Goal: Task Accomplishment & Management: Use online tool/utility

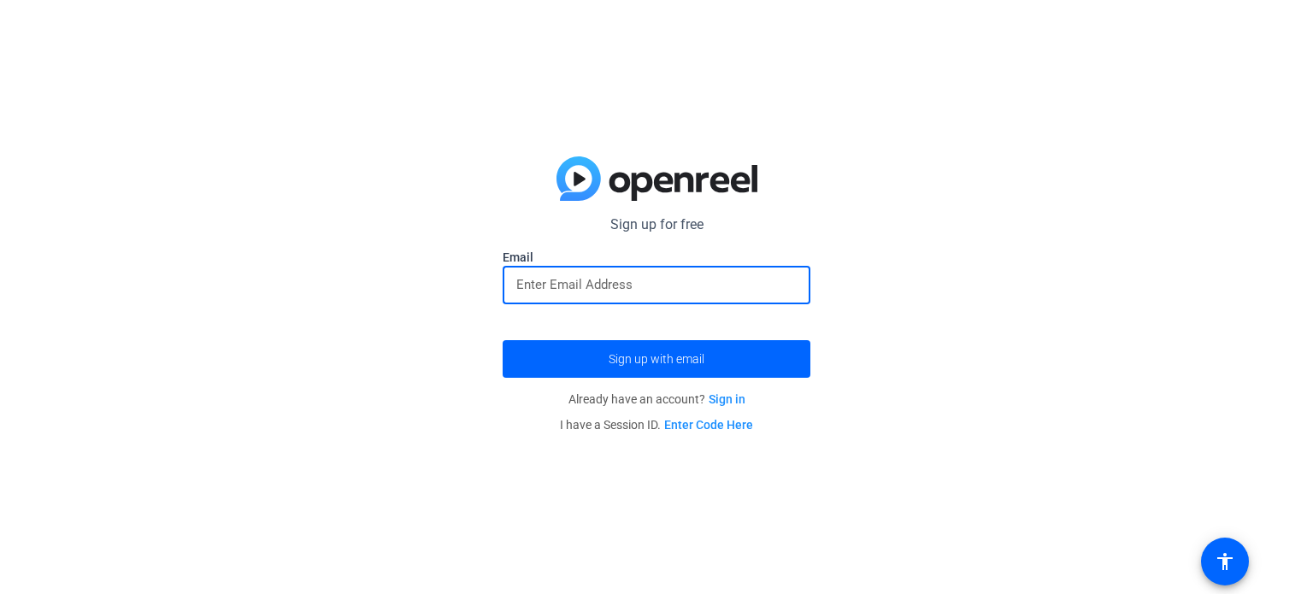
click at [636, 284] on input "email" at bounding box center [656, 284] width 280 height 21
click at [598, 291] on input "email" at bounding box center [656, 284] width 280 height 21
type input "[PERSON_NAME][EMAIL_ADDRESS][DOMAIN_NAME]"
click at [503, 340] on button "Sign up with email" at bounding box center [657, 359] width 308 height 38
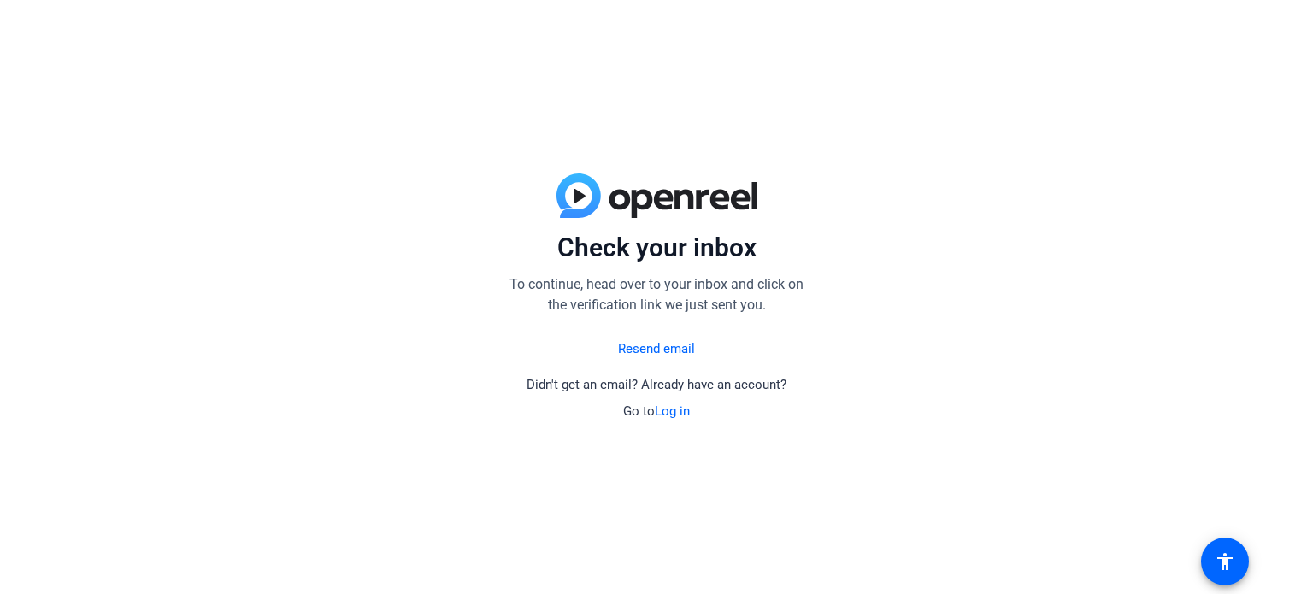
click at [665, 418] on link "Log in" at bounding box center [672, 411] width 35 height 15
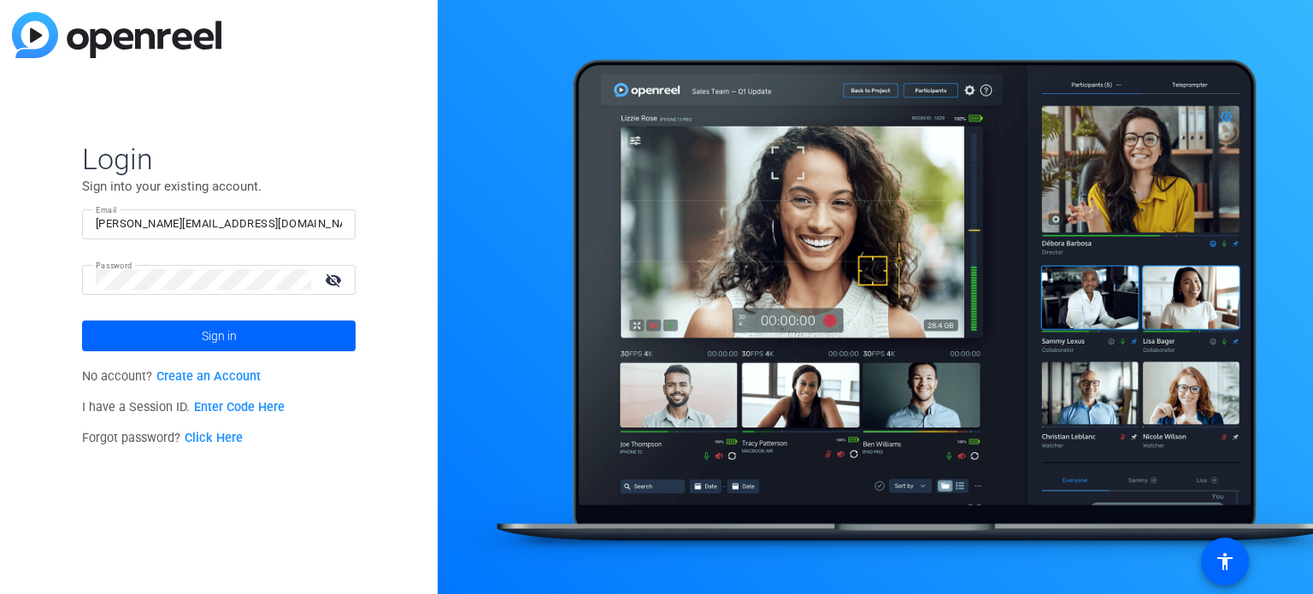
click at [157, 369] on span "No account? Create an Account" at bounding box center [171, 376] width 179 height 15
click at [189, 322] on span at bounding box center [219, 336] width 274 height 41
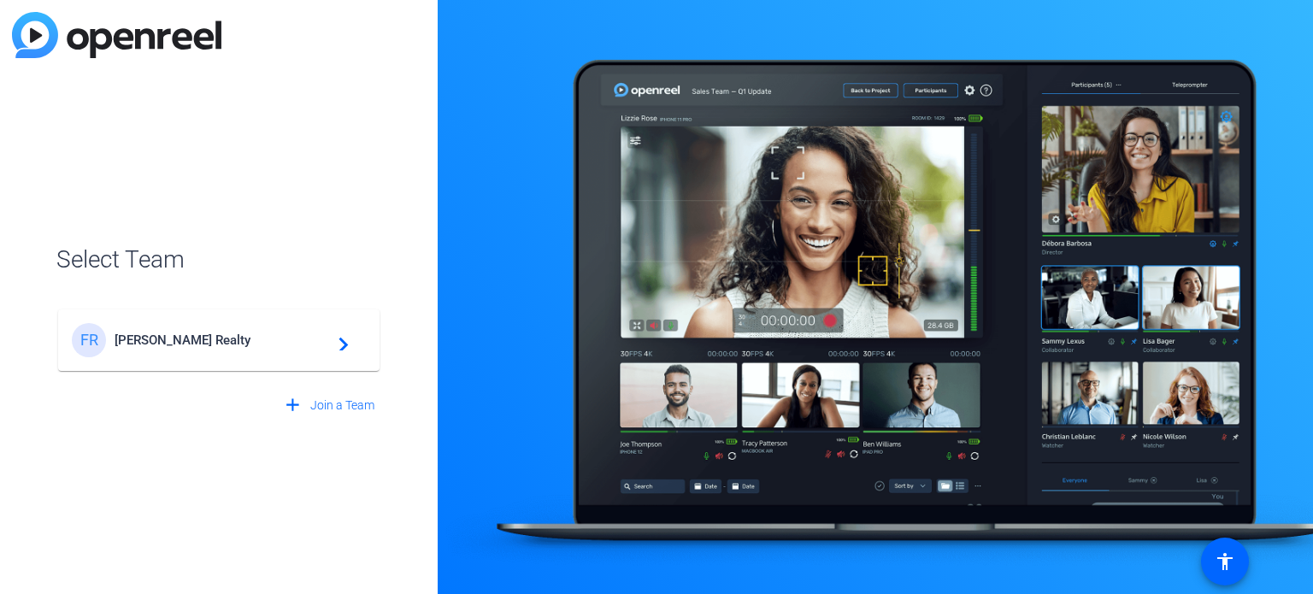
click at [229, 343] on span "[PERSON_NAME] Realty" at bounding box center [222, 340] width 214 height 15
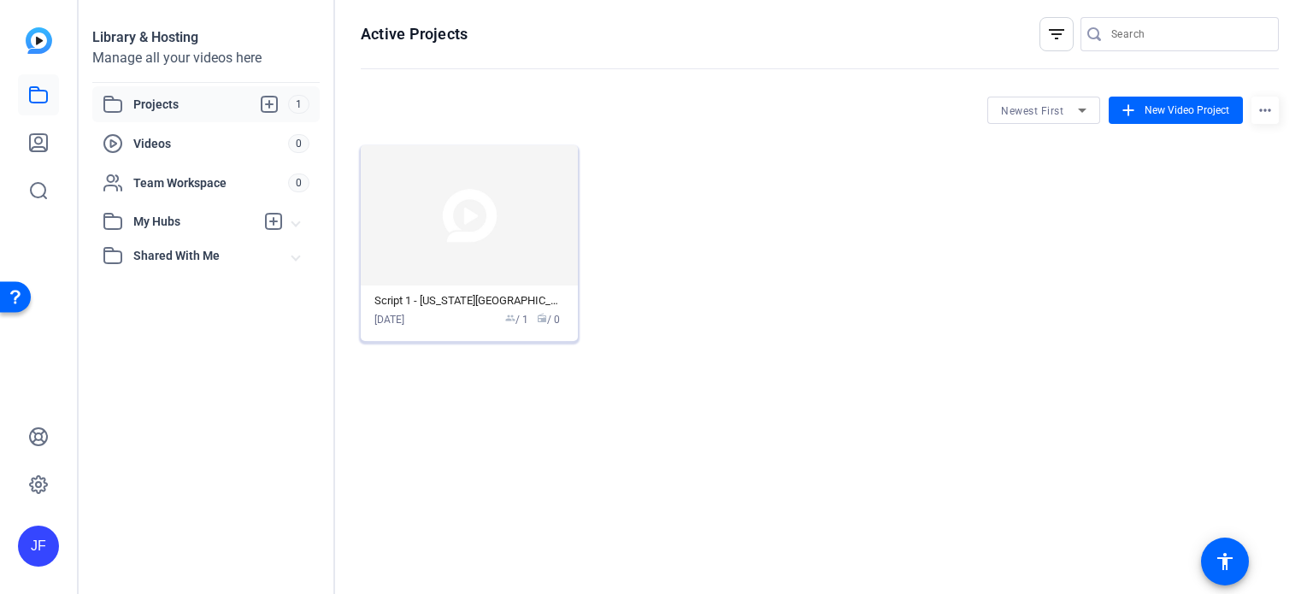
click at [456, 232] on img at bounding box center [469, 215] width 217 height 140
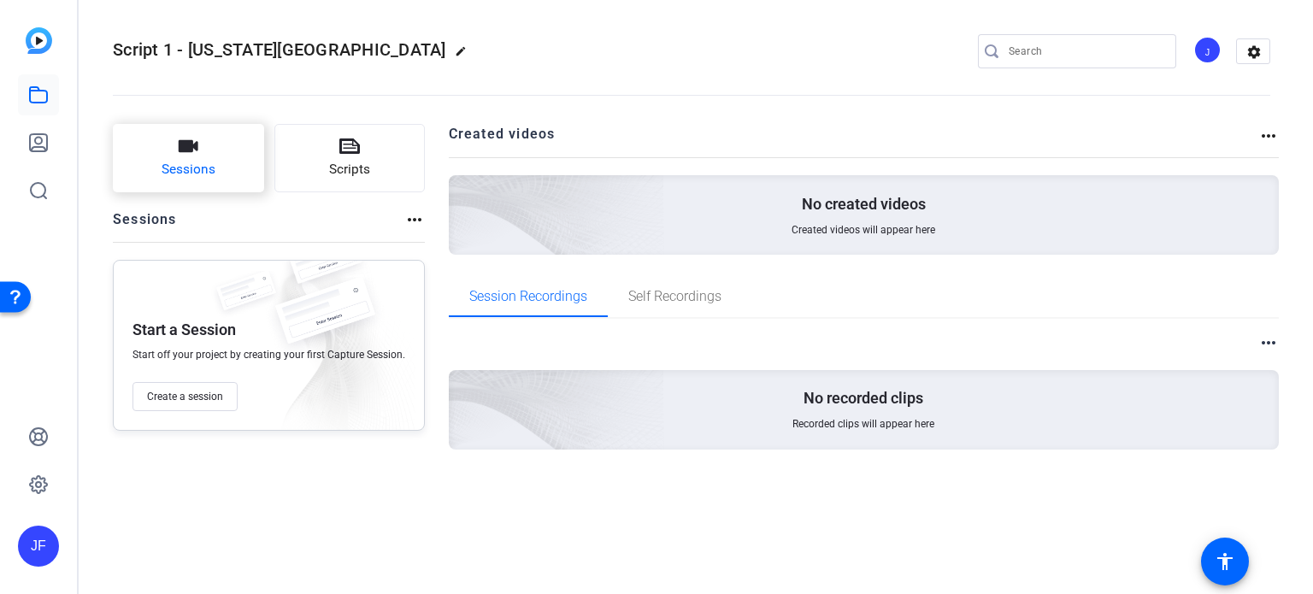
click at [162, 149] on button "Sessions" at bounding box center [188, 158] width 151 height 68
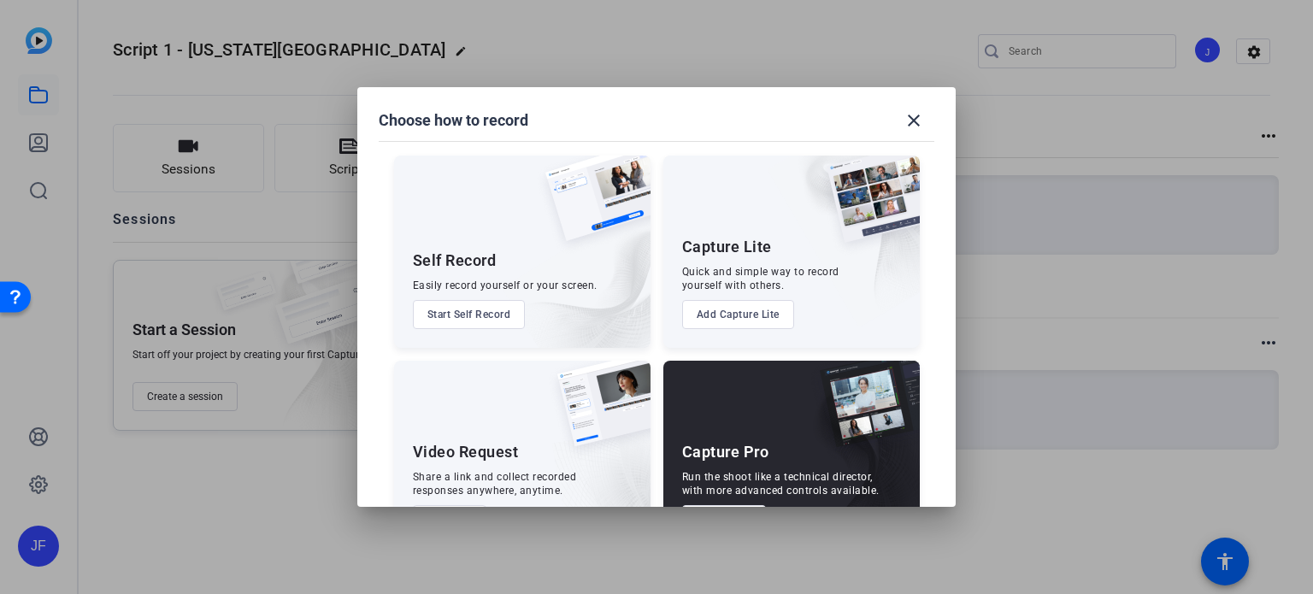
click at [443, 318] on button "Start Self Record" at bounding box center [469, 314] width 113 height 29
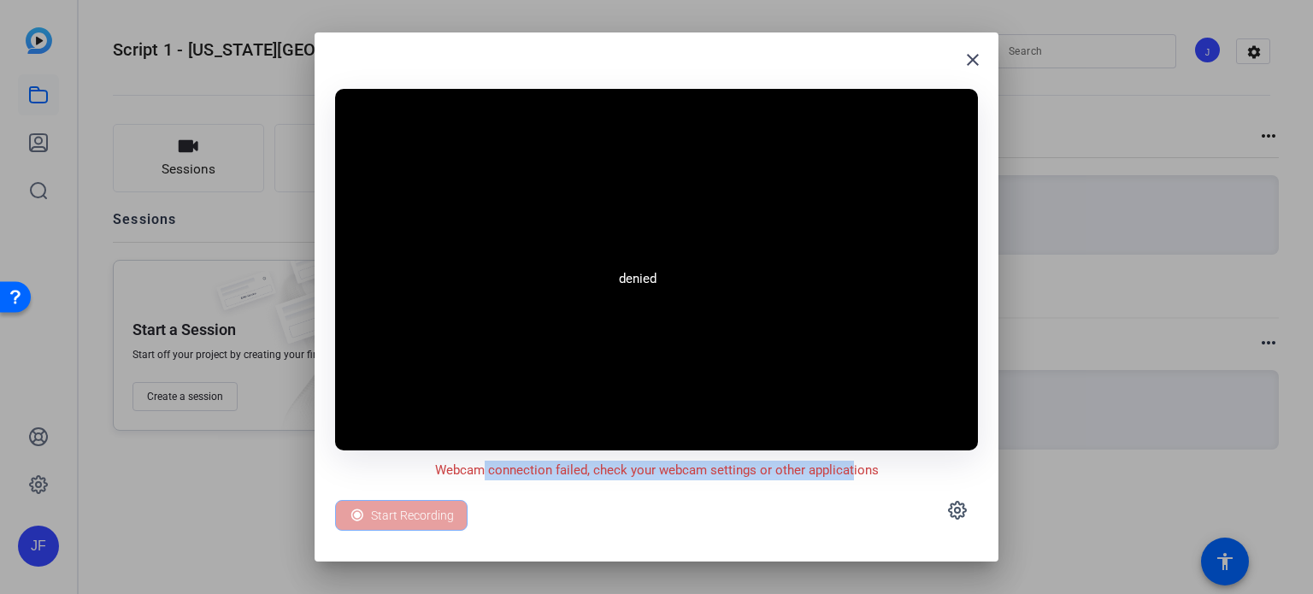
drag, startPoint x: 481, startPoint y: 473, endPoint x: 585, endPoint y: 483, distance: 104.8
click at [764, 463] on p "Webcam connection failed, check your webcam settings or other applications" at bounding box center [657, 471] width 444 height 20
drag, startPoint x: 308, startPoint y: 512, endPoint x: 400, endPoint y: 496, distance: 93.8
click at [315, 512] on div "close denied Webcam connection failed, check your webcam settings or other appl…" at bounding box center [656, 297] width 1313 height 594
click at [585, 74] on div "close" at bounding box center [656, 66] width 643 height 27
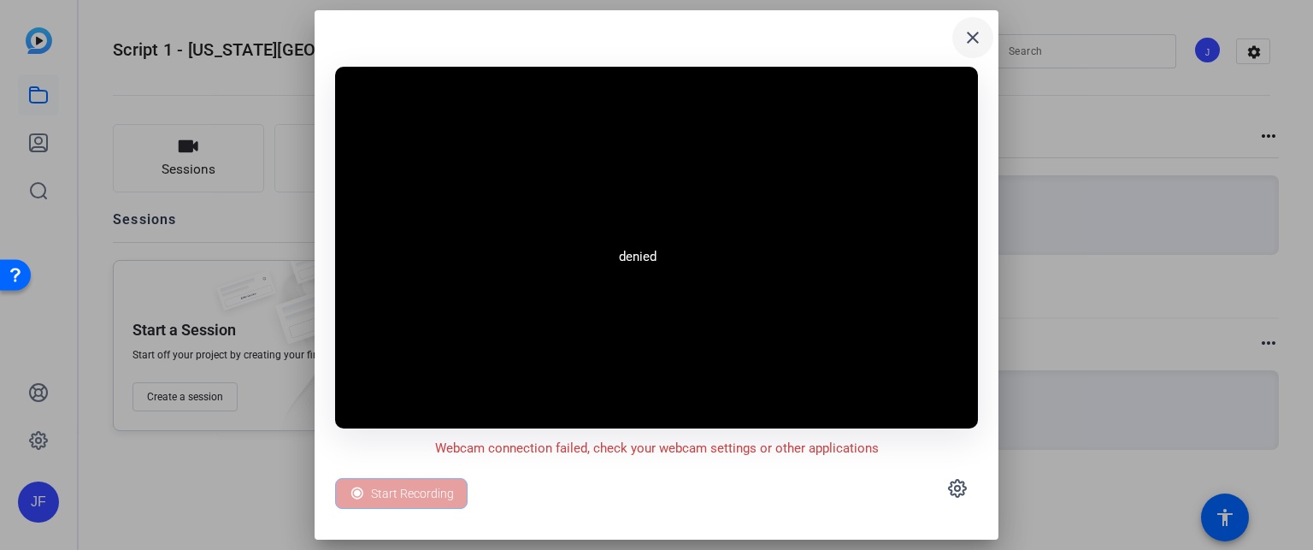
click at [971, 27] on mat-icon "close" at bounding box center [973, 37] width 21 height 21
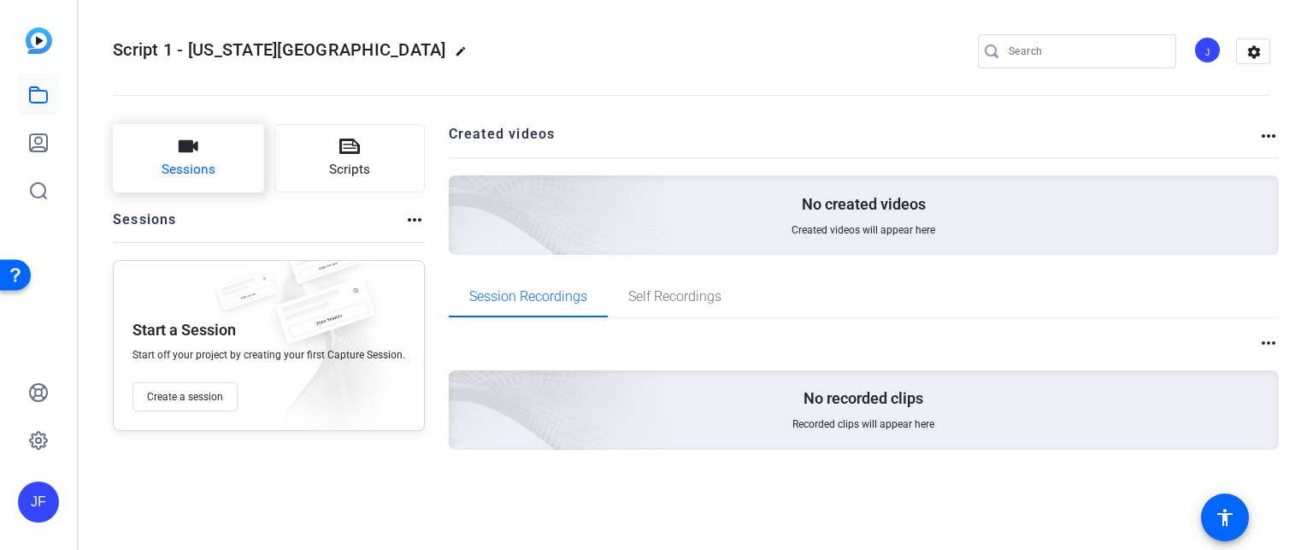
click at [162, 146] on button "Sessions" at bounding box center [188, 158] width 151 height 68
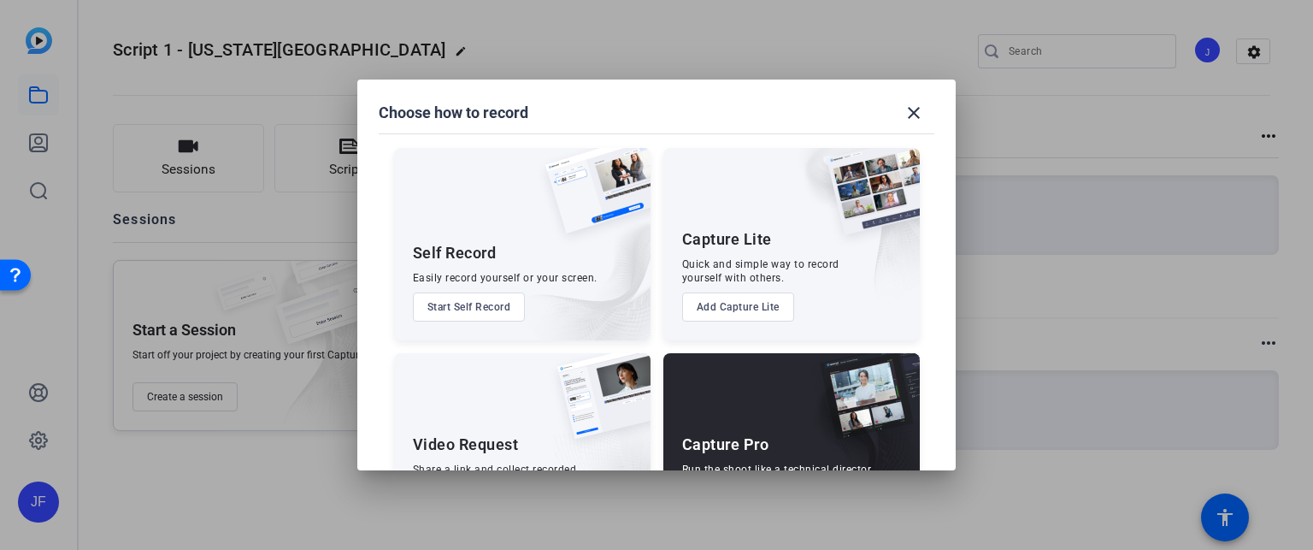
click at [478, 299] on button "Start Self Record" at bounding box center [469, 306] width 113 height 29
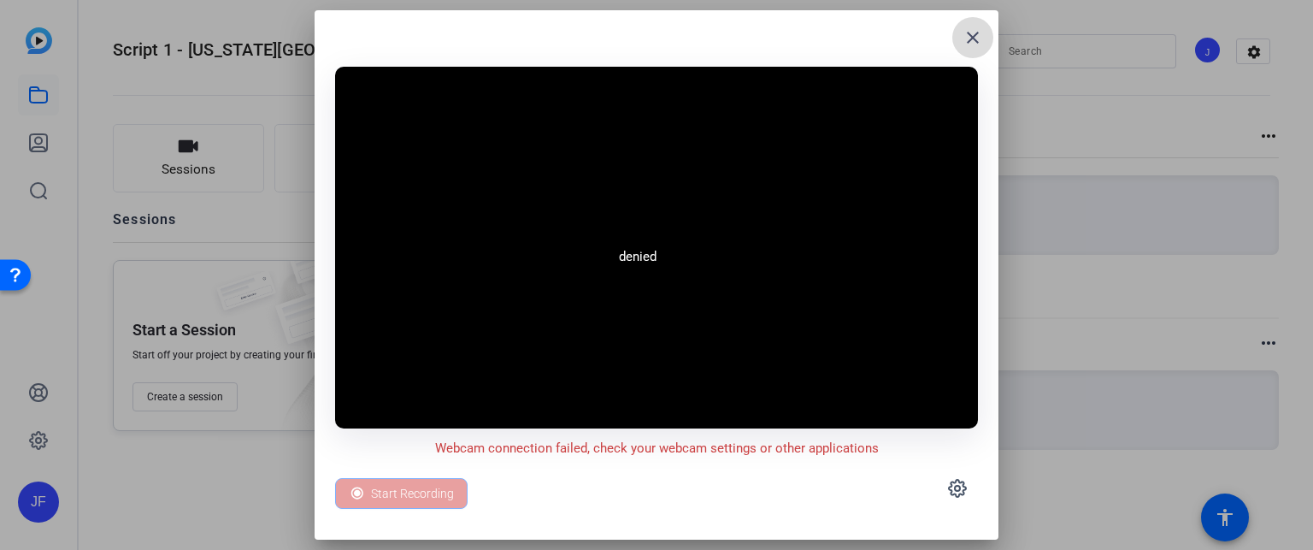
click at [967, 32] on mat-icon "close" at bounding box center [973, 37] width 21 height 21
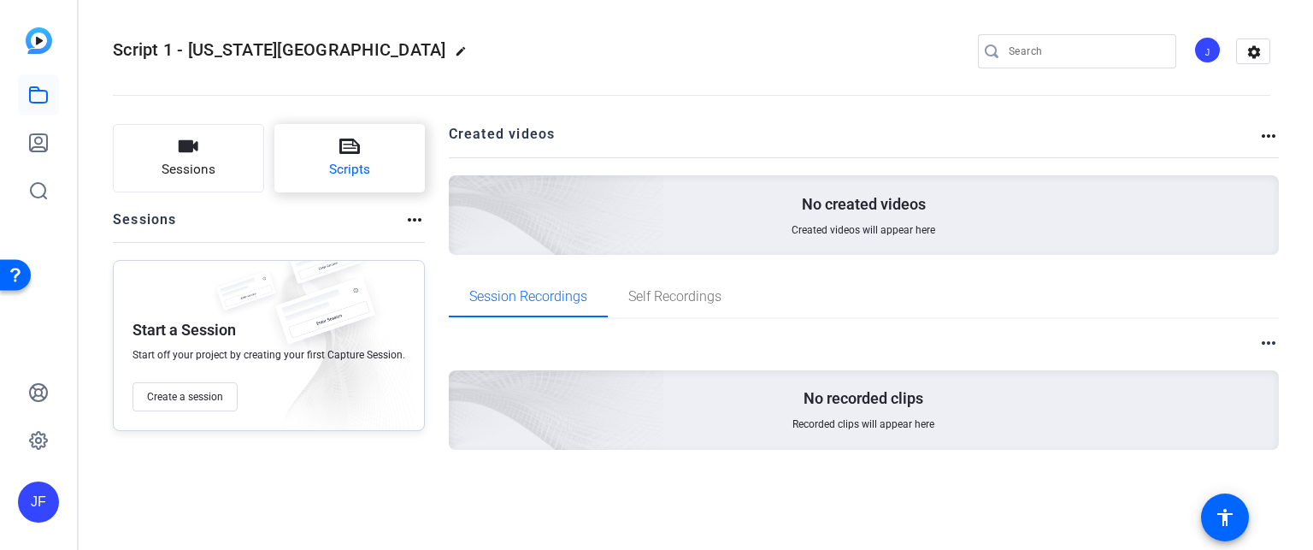
click at [369, 162] on button "Scripts" at bounding box center [349, 158] width 151 height 68
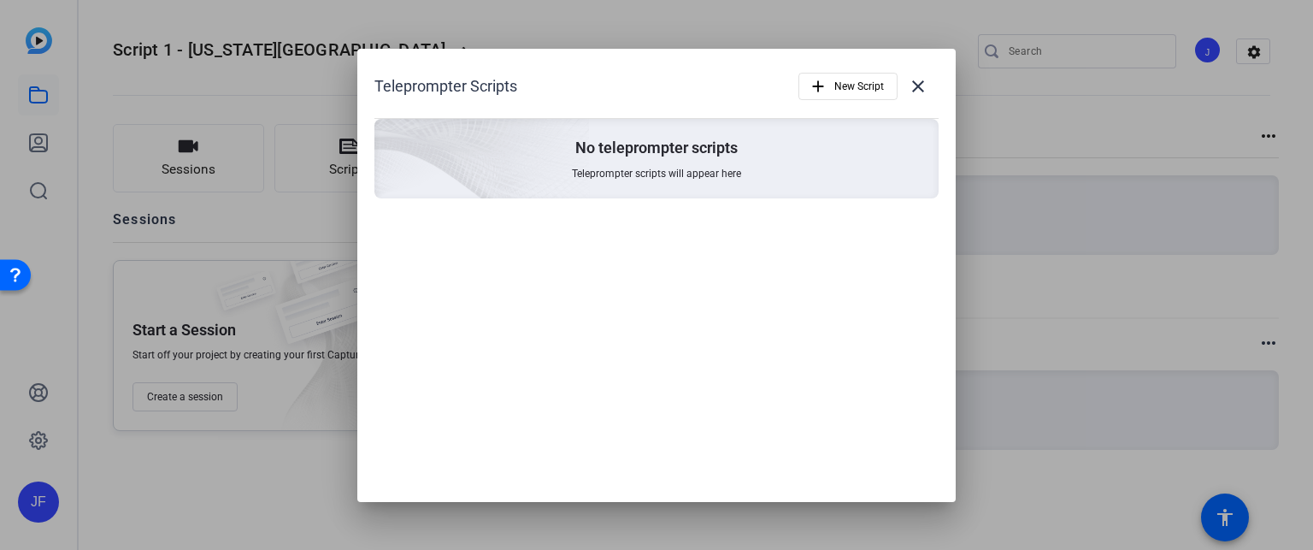
click at [708, 128] on div "No teleprompter scripts Teleprompter scripts will appear here" at bounding box center [657, 159] width 564 height 80
click at [929, 86] on span at bounding box center [918, 86] width 41 height 41
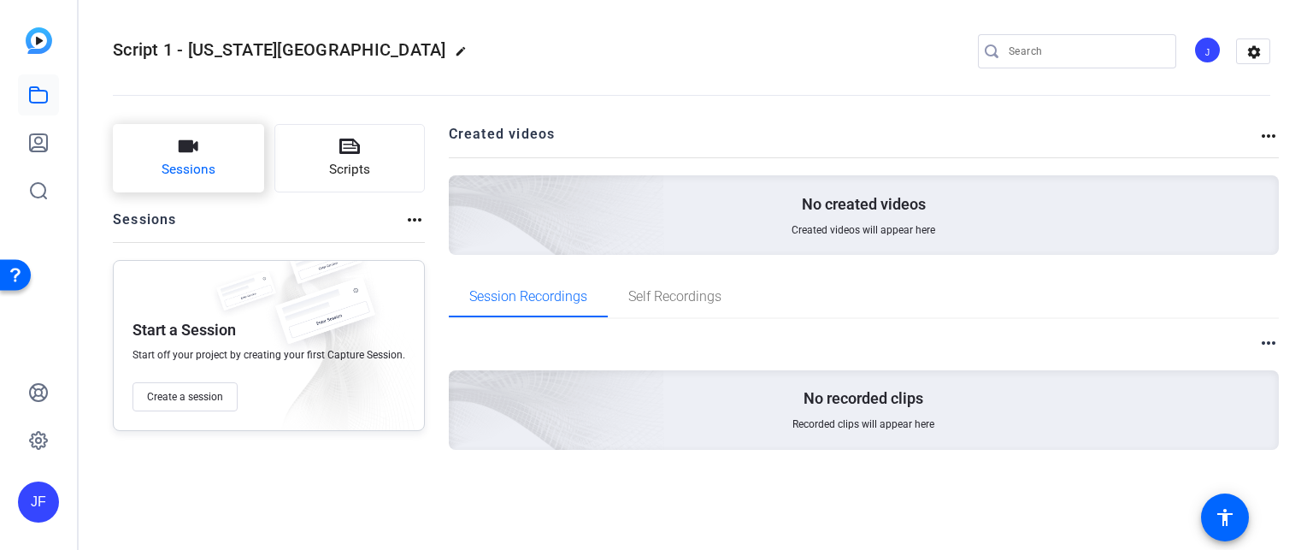
click at [224, 162] on button "Sessions" at bounding box center [188, 158] width 151 height 68
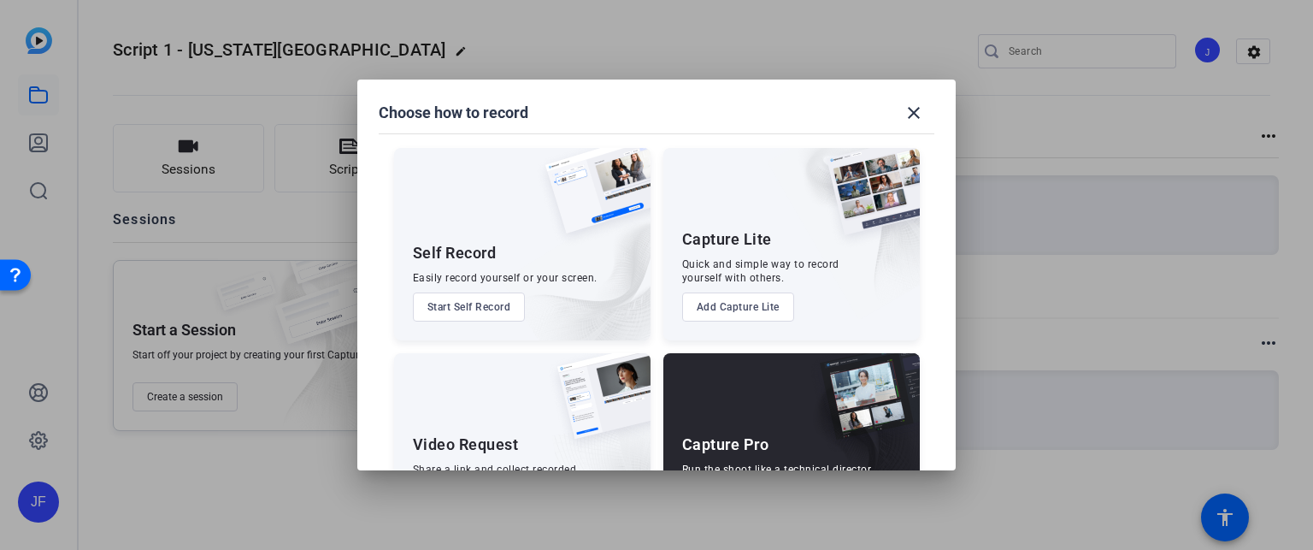
click at [461, 314] on button "Start Self Record" at bounding box center [469, 306] width 113 height 29
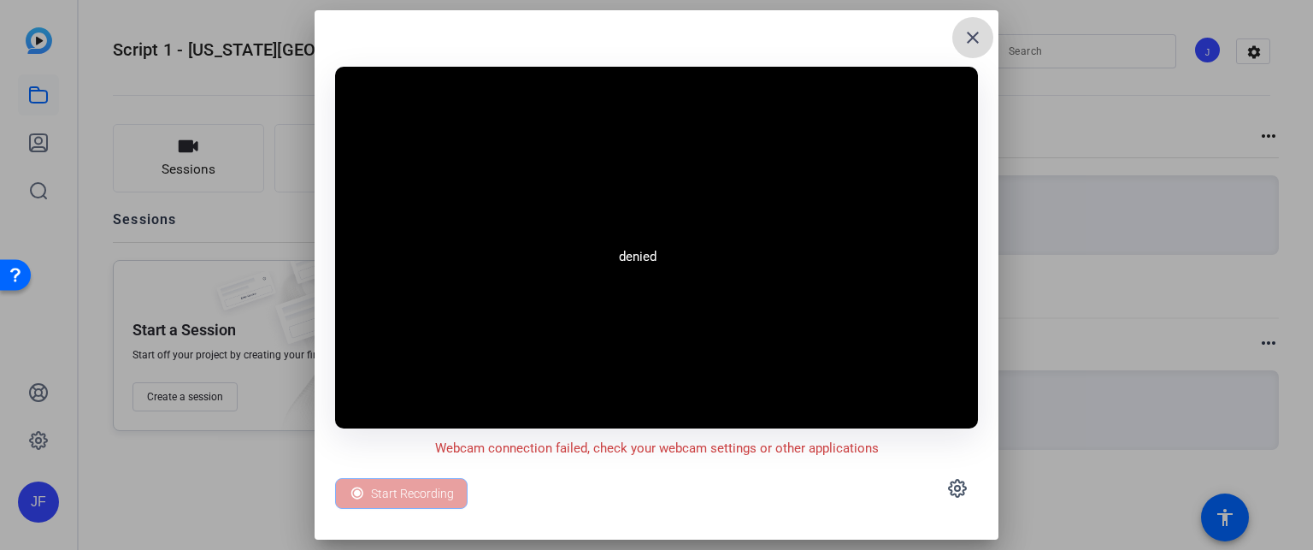
click at [976, 36] on mat-icon "close" at bounding box center [973, 37] width 21 height 21
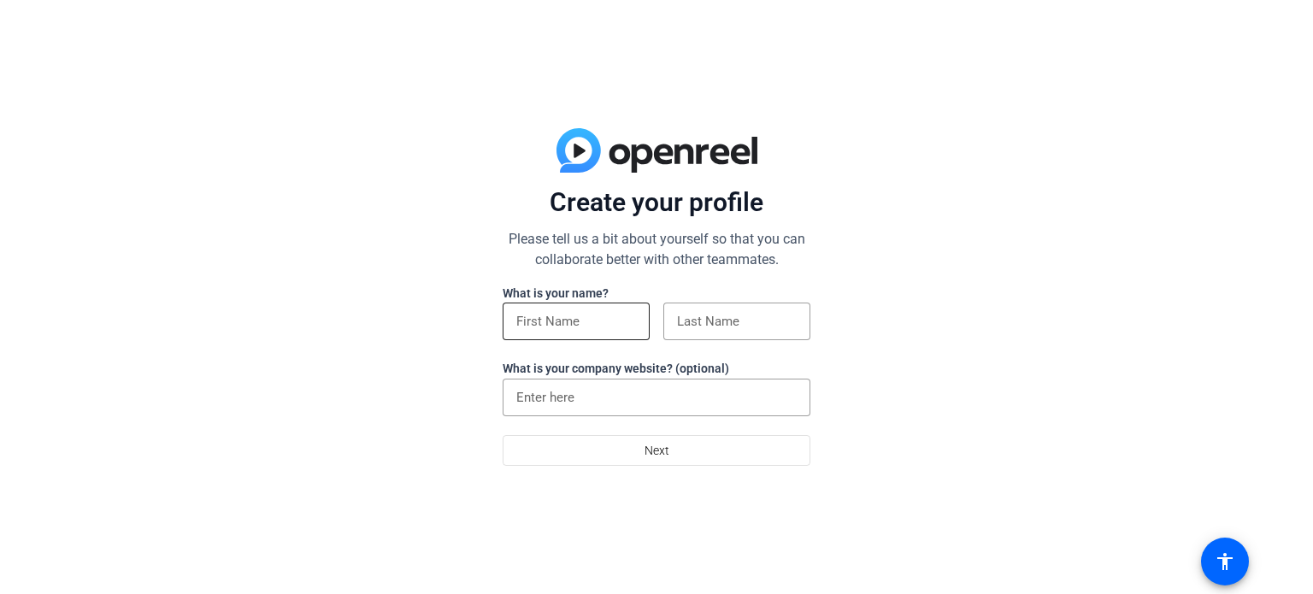
click at [576, 311] on input at bounding box center [576, 321] width 120 height 21
click at [561, 320] on input "Jeremy Fishnick" at bounding box center [576, 321] width 120 height 21
type input "Jeremy"
click at [701, 313] on input at bounding box center [737, 321] width 120 height 21
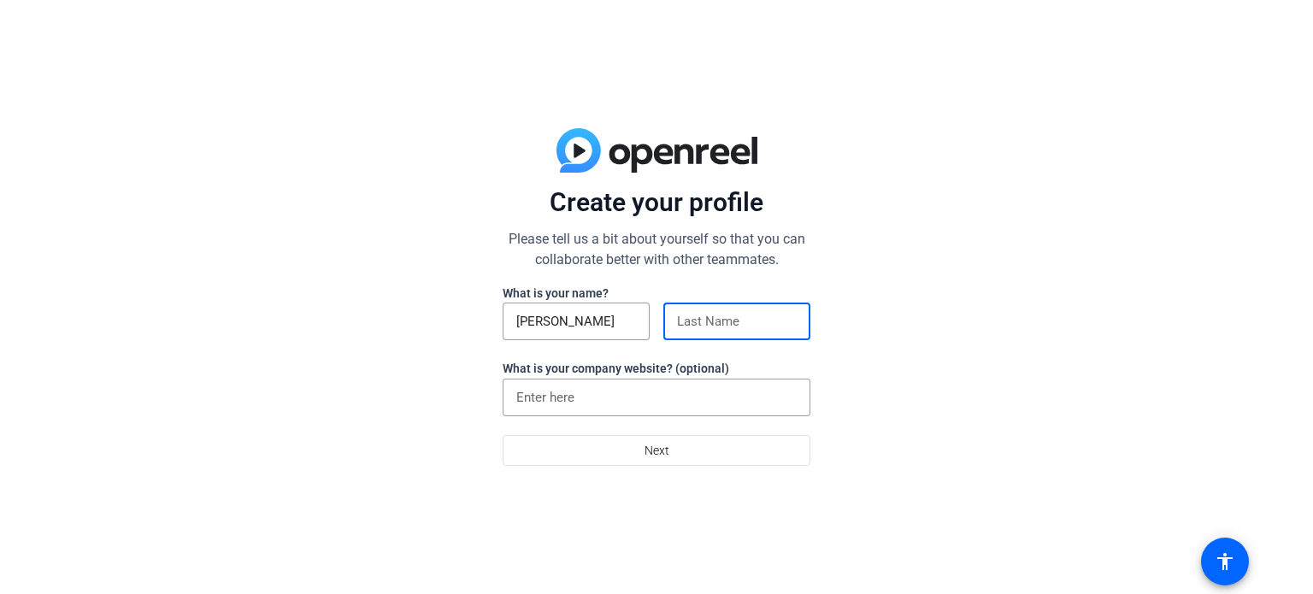
paste input "Fishnick"
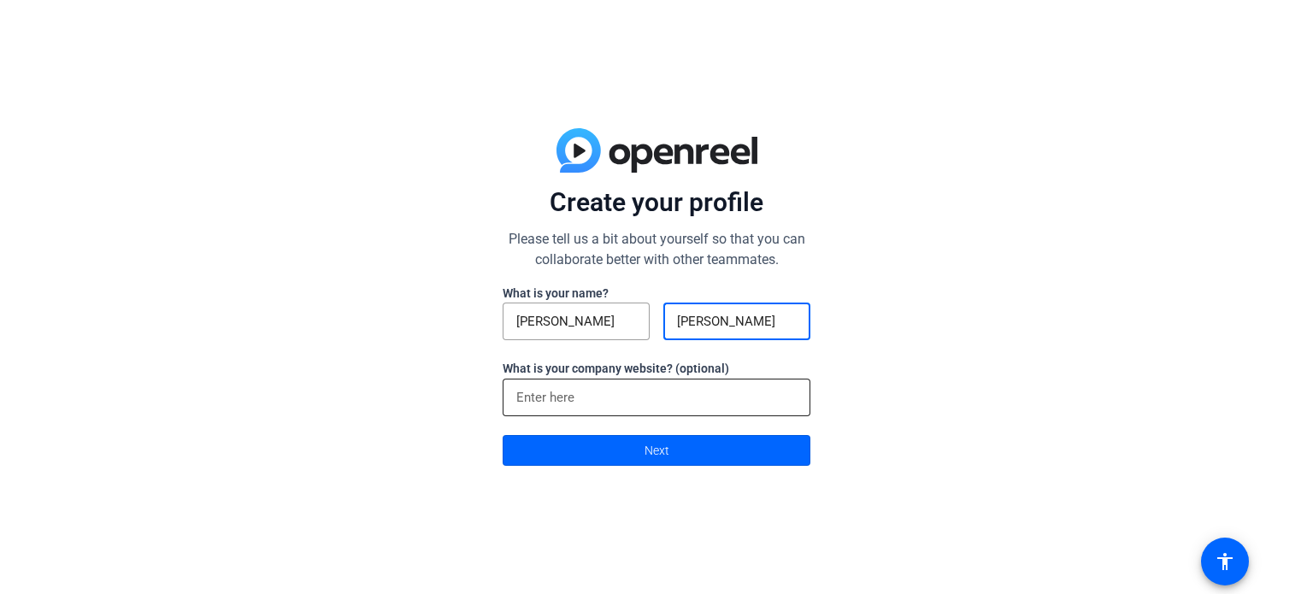
type input "Fishnick"
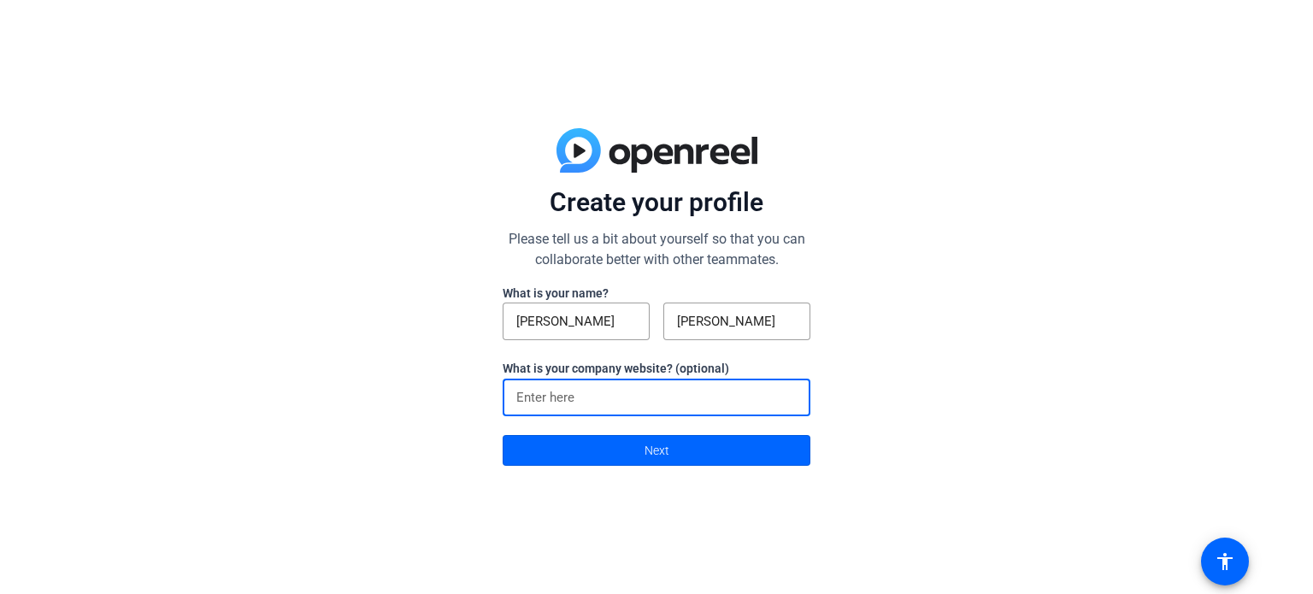
click at [551, 392] on input at bounding box center [656, 397] width 280 height 21
click at [607, 442] on span at bounding box center [657, 450] width 306 height 41
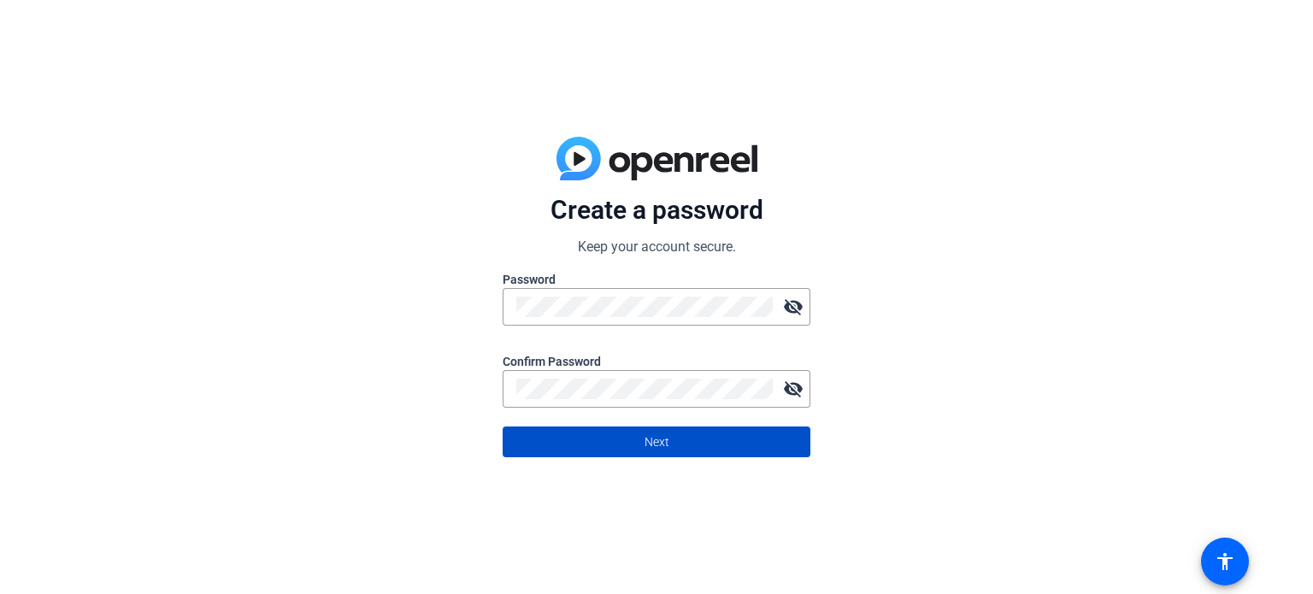
click at [664, 446] on span "Next" at bounding box center [657, 442] width 25 height 32
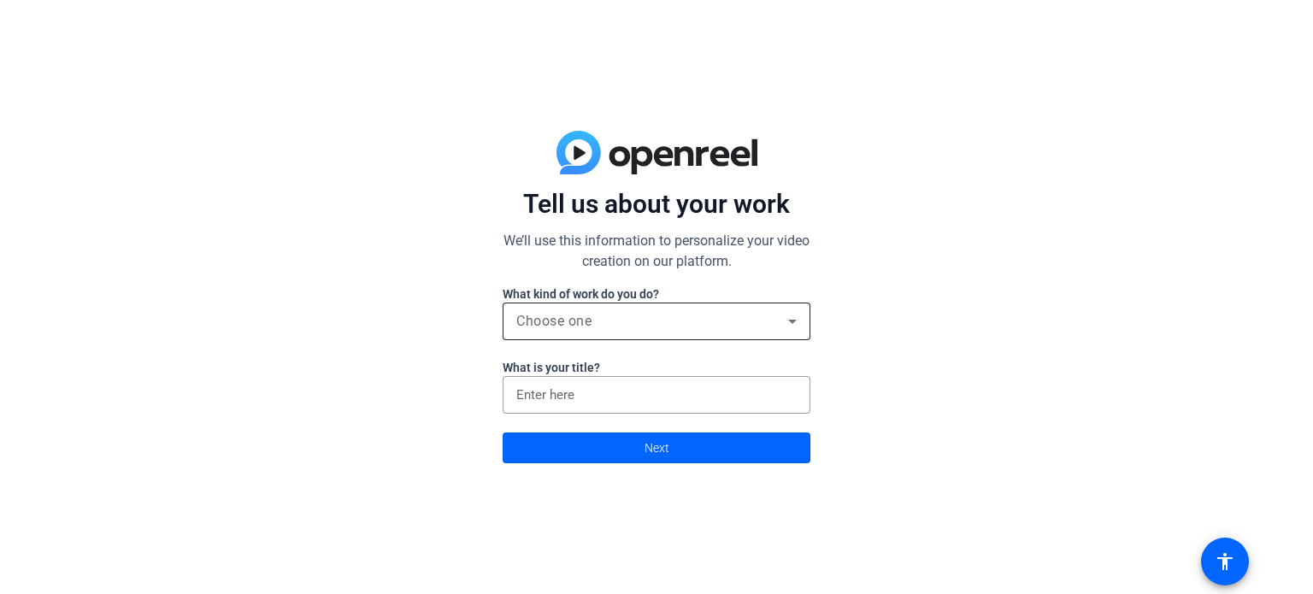
click at [612, 319] on div "Choose one" at bounding box center [652, 321] width 272 height 21
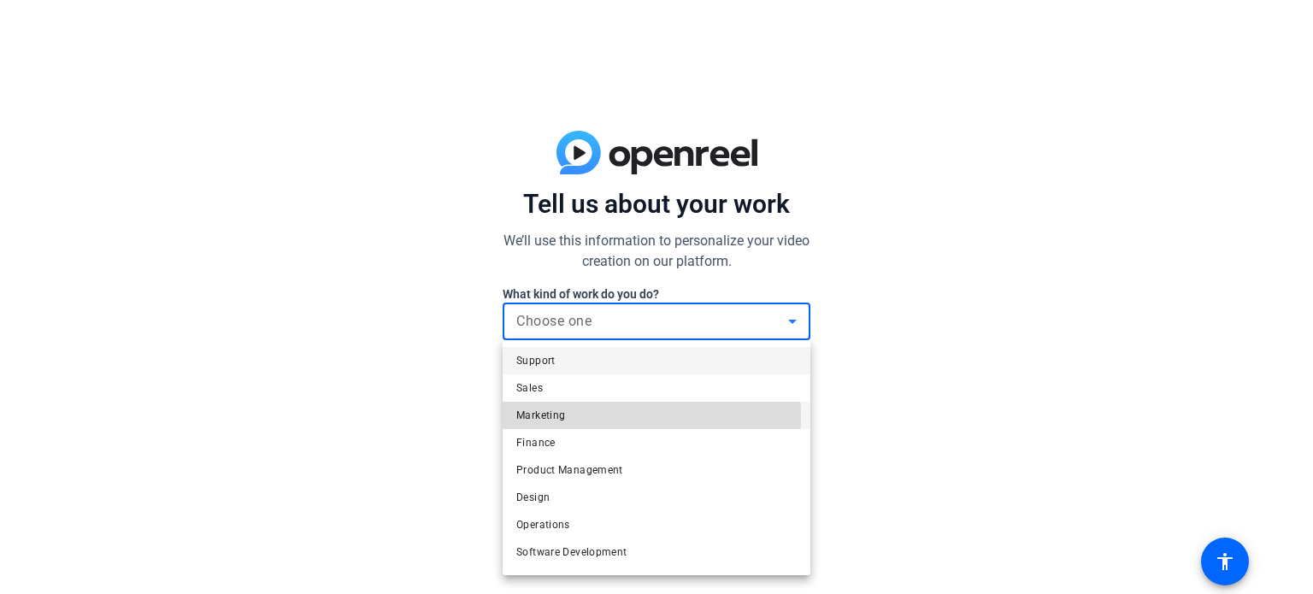
click at [589, 416] on mat-option "Marketing" at bounding box center [657, 415] width 308 height 27
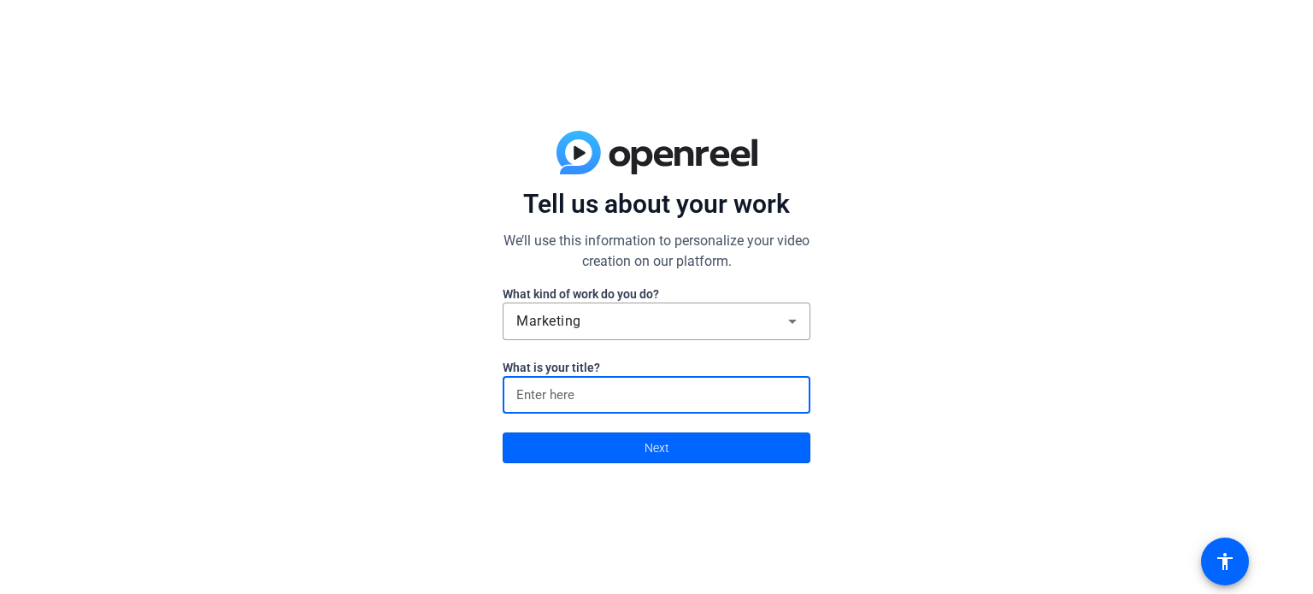
click at [588, 393] on input at bounding box center [656, 395] width 280 height 21
click at [576, 441] on span at bounding box center [657, 448] width 306 height 41
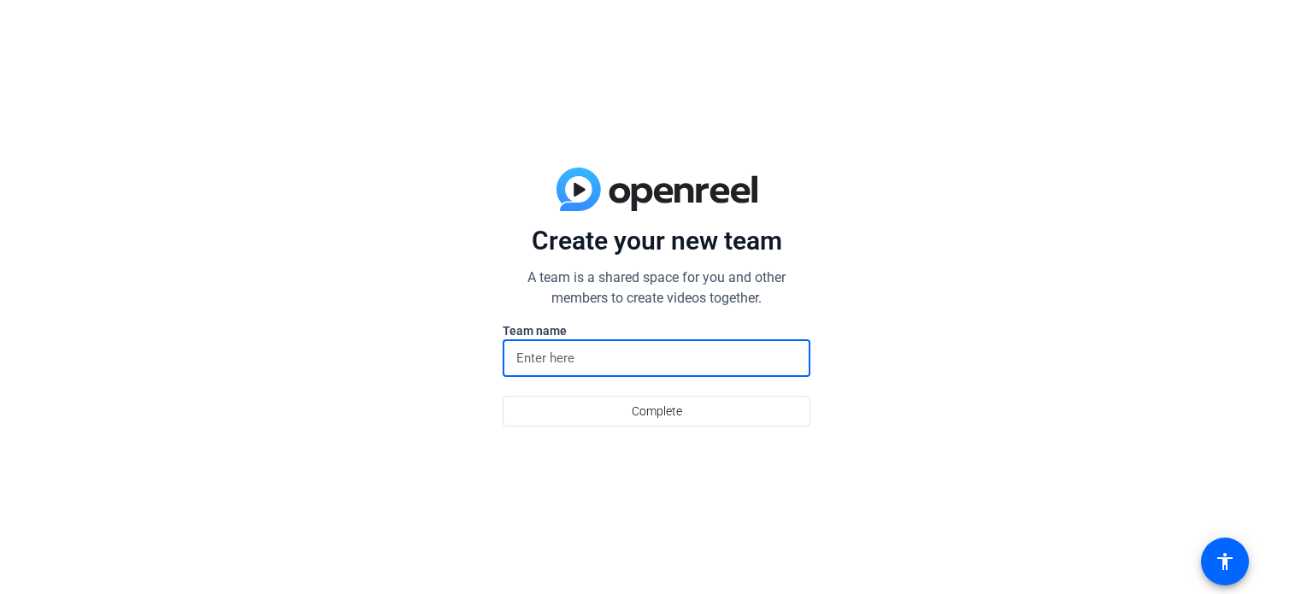
click at [605, 360] on input at bounding box center [656, 358] width 280 height 21
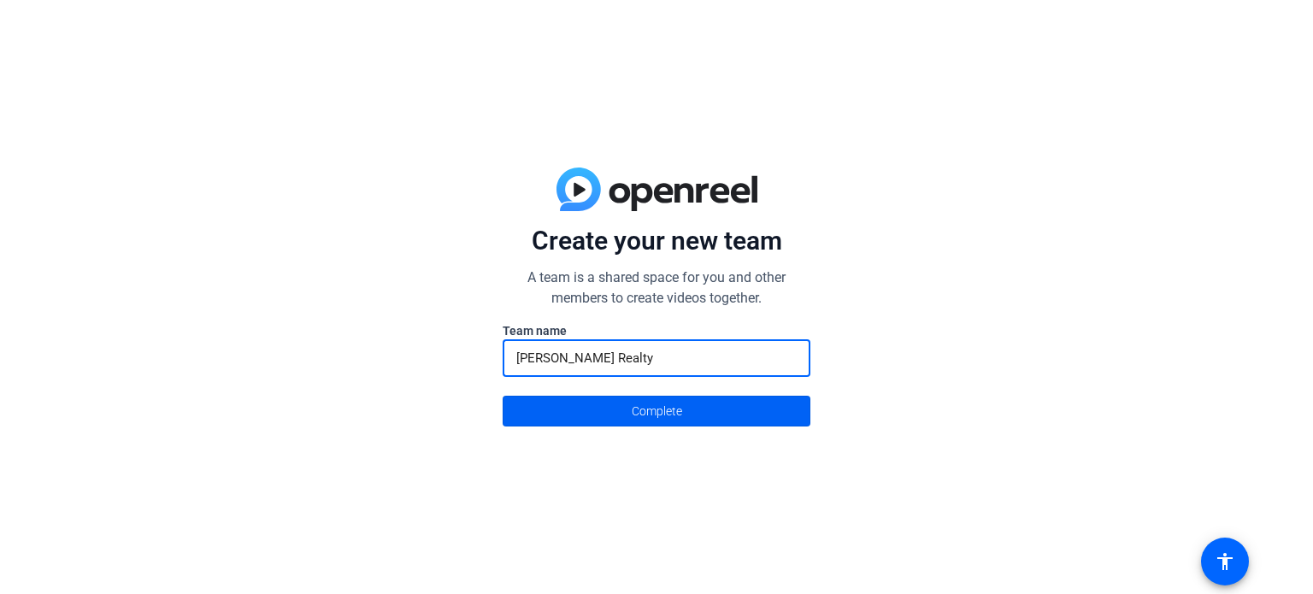
type input "[PERSON_NAME] Realty"
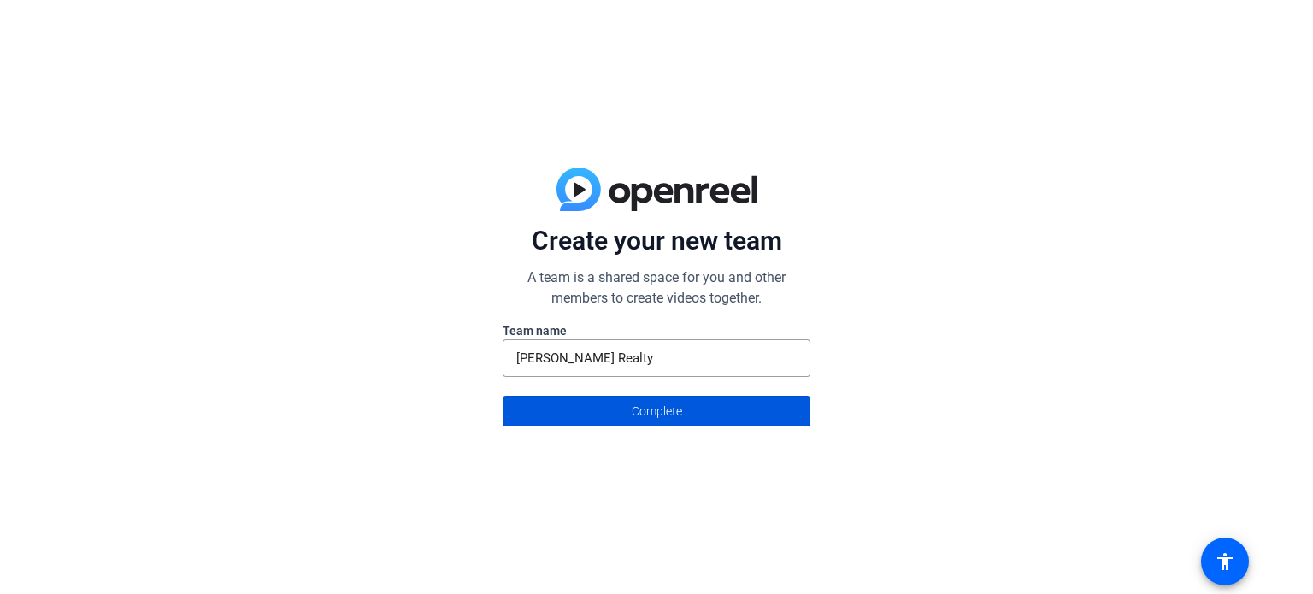
click at [653, 405] on span "Complete" at bounding box center [657, 411] width 50 height 32
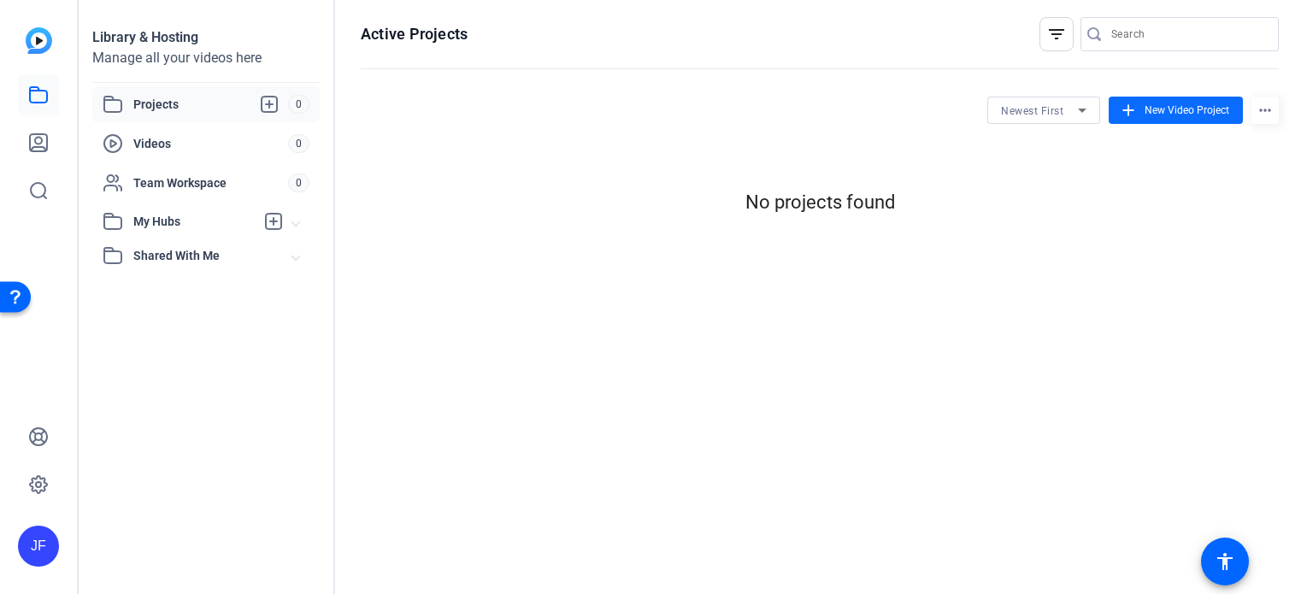
click at [1111, 97] on span at bounding box center [1176, 110] width 134 height 41
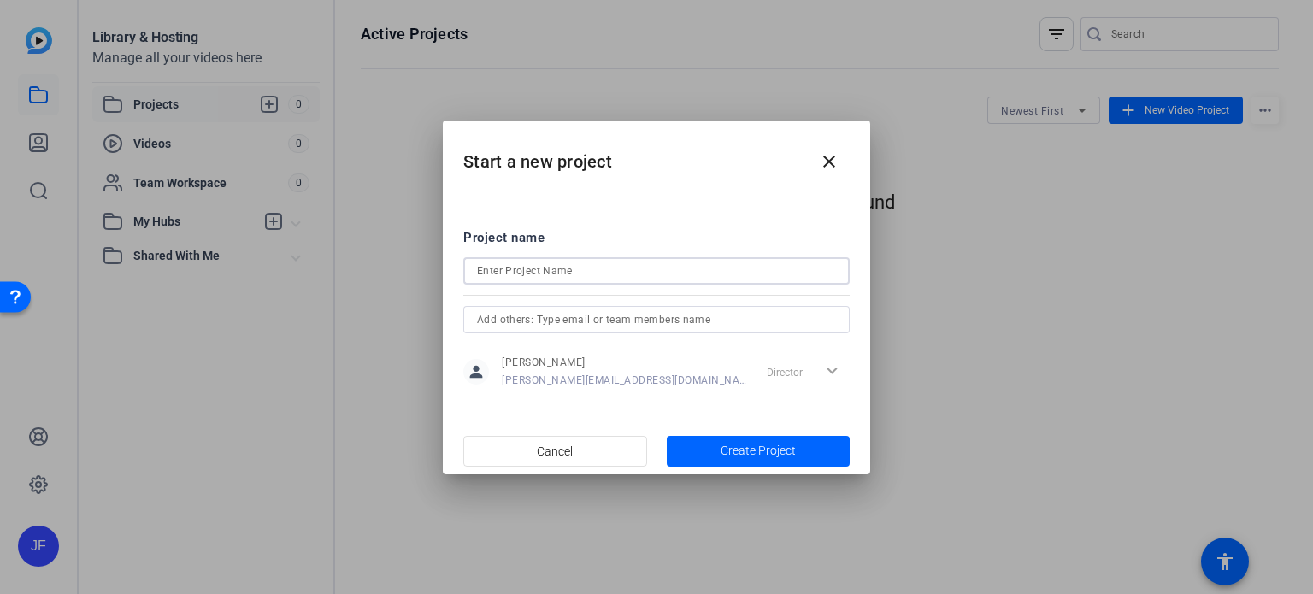
click at [528, 274] on input at bounding box center [656, 271] width 359 height 21
type input "Script 1 - [US_STATE][GEOGRAPHIC_DATA]"
click at [707, 446] on span "button" at bounding box center [759, 451] width 184 height 41
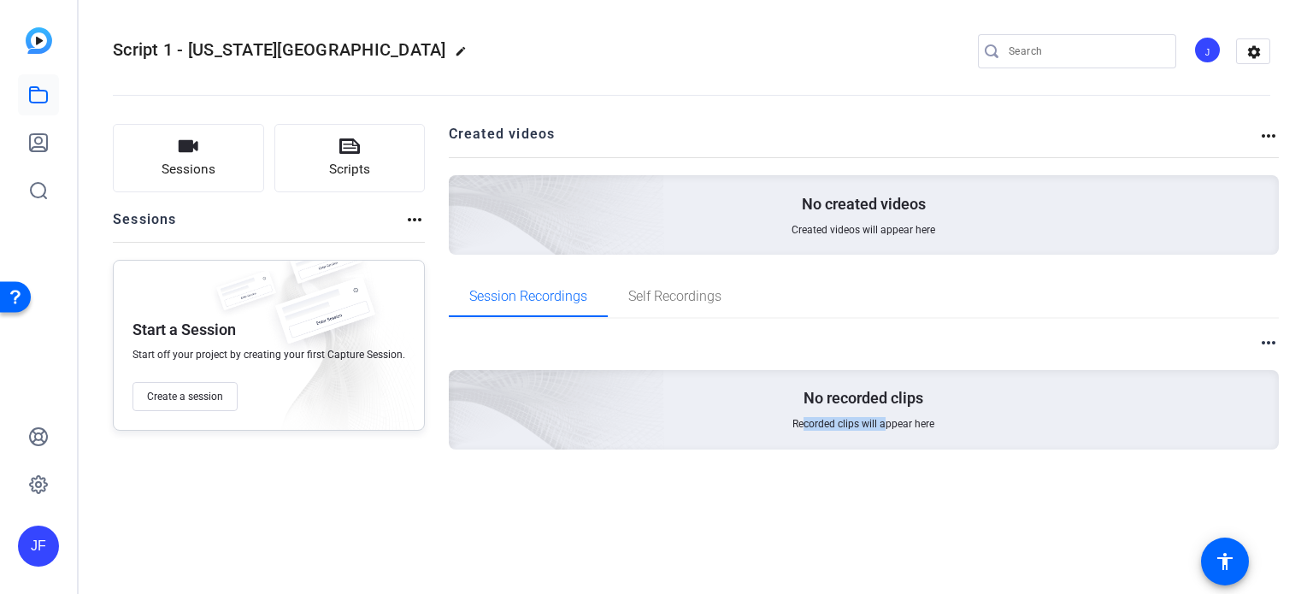
drag, startPoint x: 852, startPoint y: 420, endPoint x: 886, endPoint y: 422, distance: 34.3
click at [886, 422] on span "Recorded clips will appear here" at bounding box center [864, 424] width 142 height 14
click at [889, 428] on span "Recorded clips will appear here" at bounding box center [864, 424] width 142 height 14
click at [174, 403] on span "Create a session" at bounding box center [185, 397] width 76 height 14
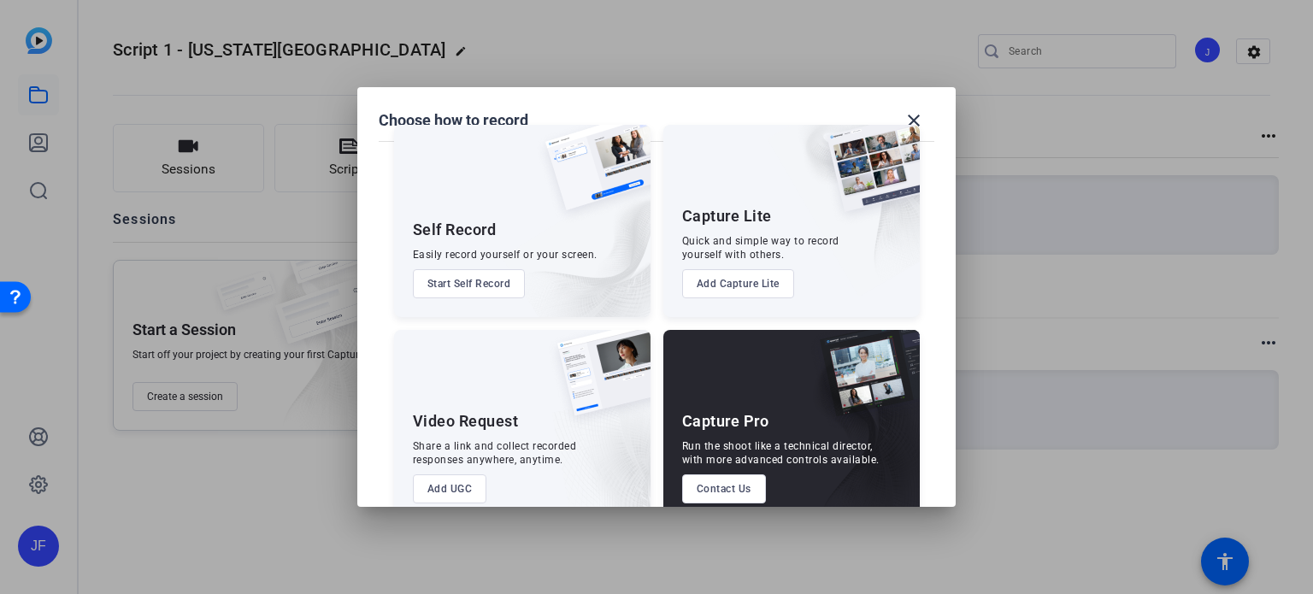
scroll to position [62, 0]
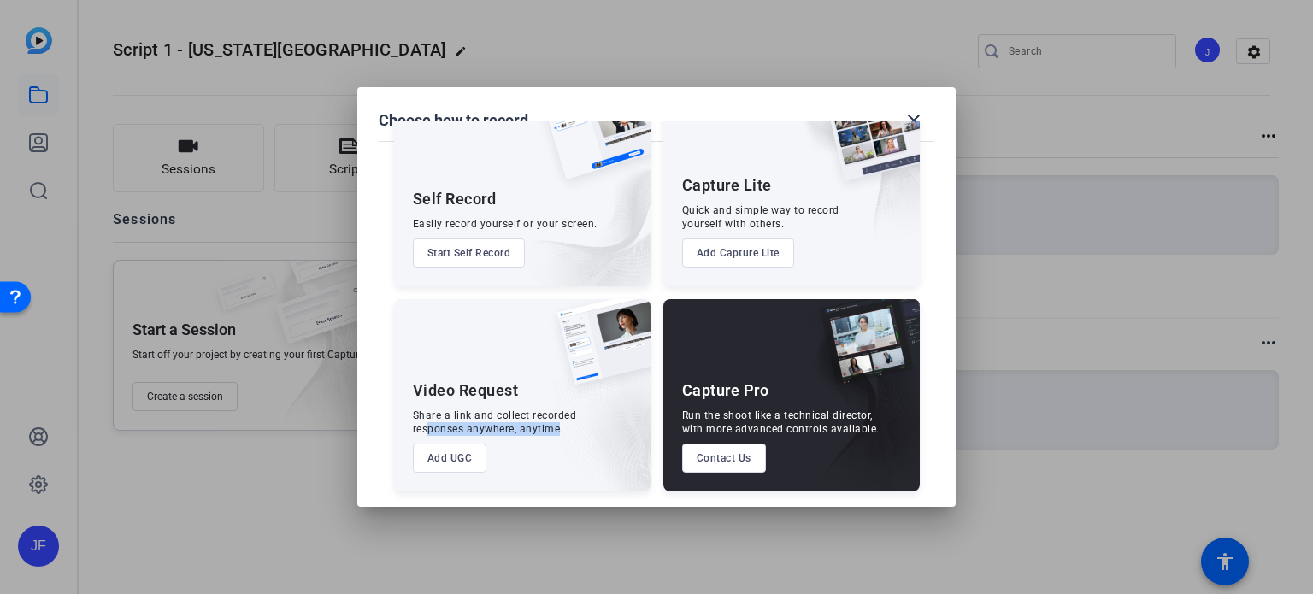
drag, startPoint x: 425, startPoint y: 423, endPoint x: 554, endPoint y: 423, distance: 129.1
click at [554, 423] on div "Share a link and collect recorded responses anywhere, anytime." at bounding box center [495, 422] width 164 height 27
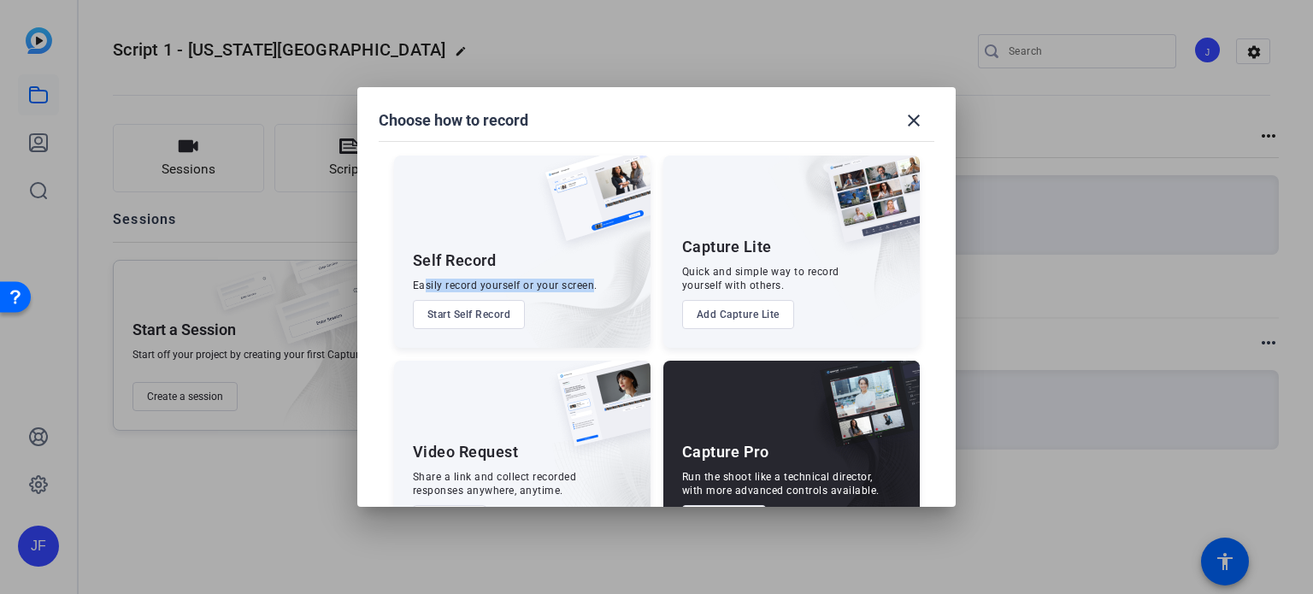
drag, startPoint x: 418, startPoint y: 281, endPoint x: 486, endPoint y: 314, distance: 75.0
click at [585, 290] on div "Easily record yourself or your screen." at bounding box center [505, 286] width 185 height 14
click at [912, 128] on mat-icon "close" at bounding box center [914, 120] width 21 height 21
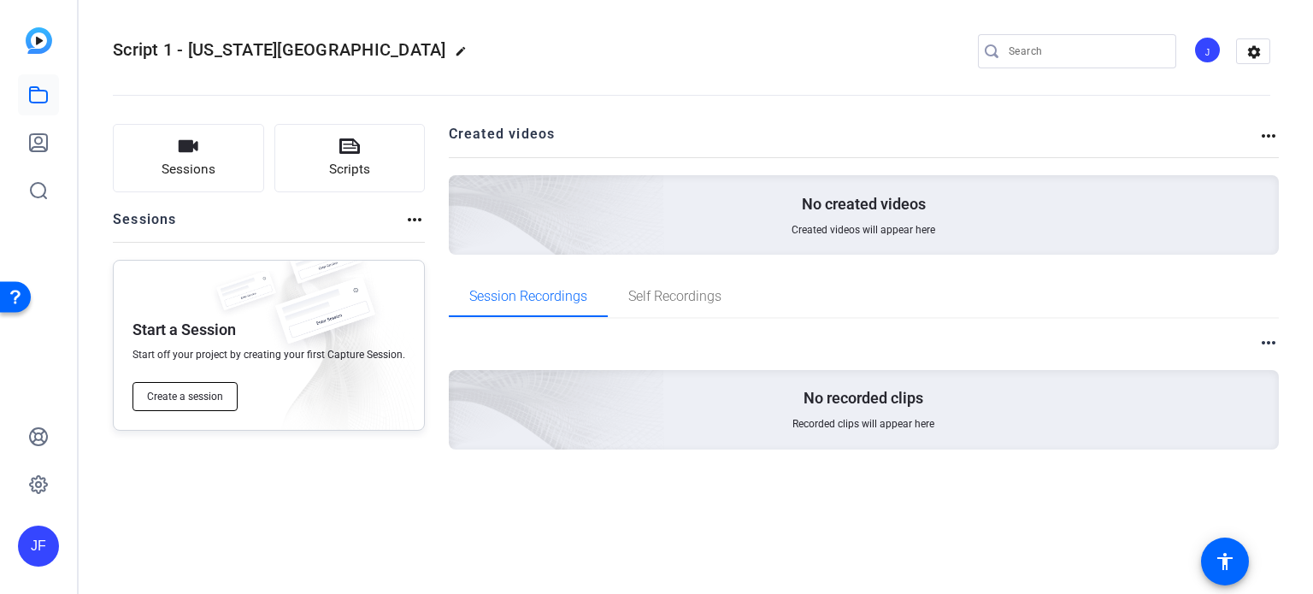
click at [192, 398] on span "Create a session" at bounding box center [185, 397] width 76 height 14
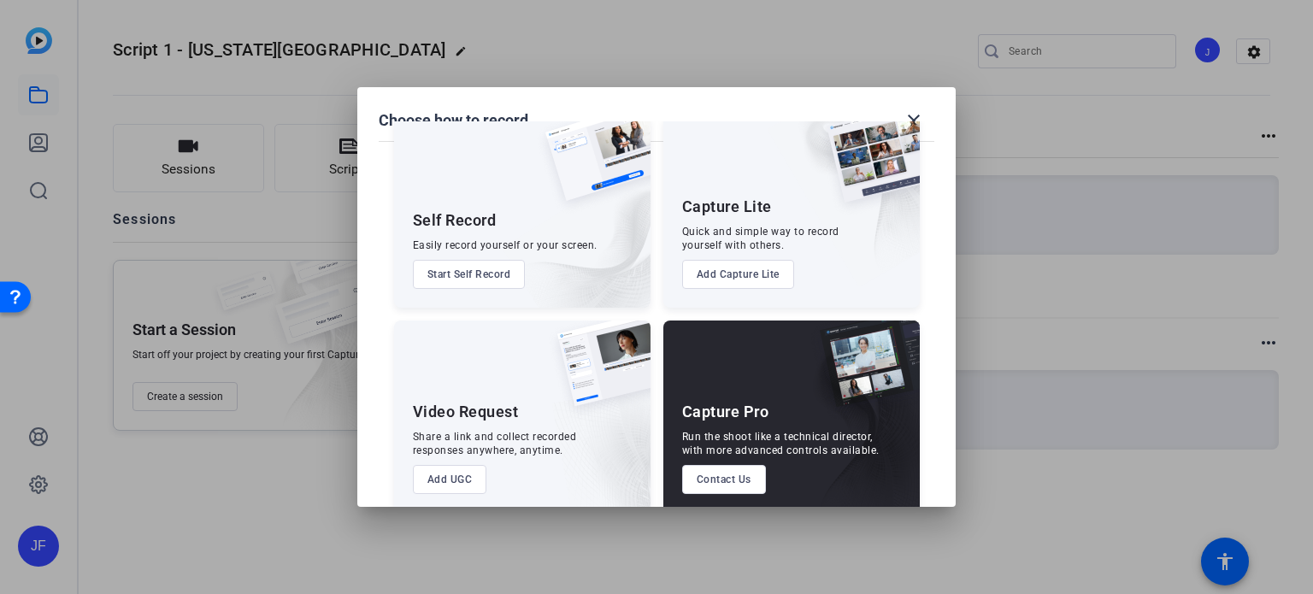
scroll to position [62, 0]
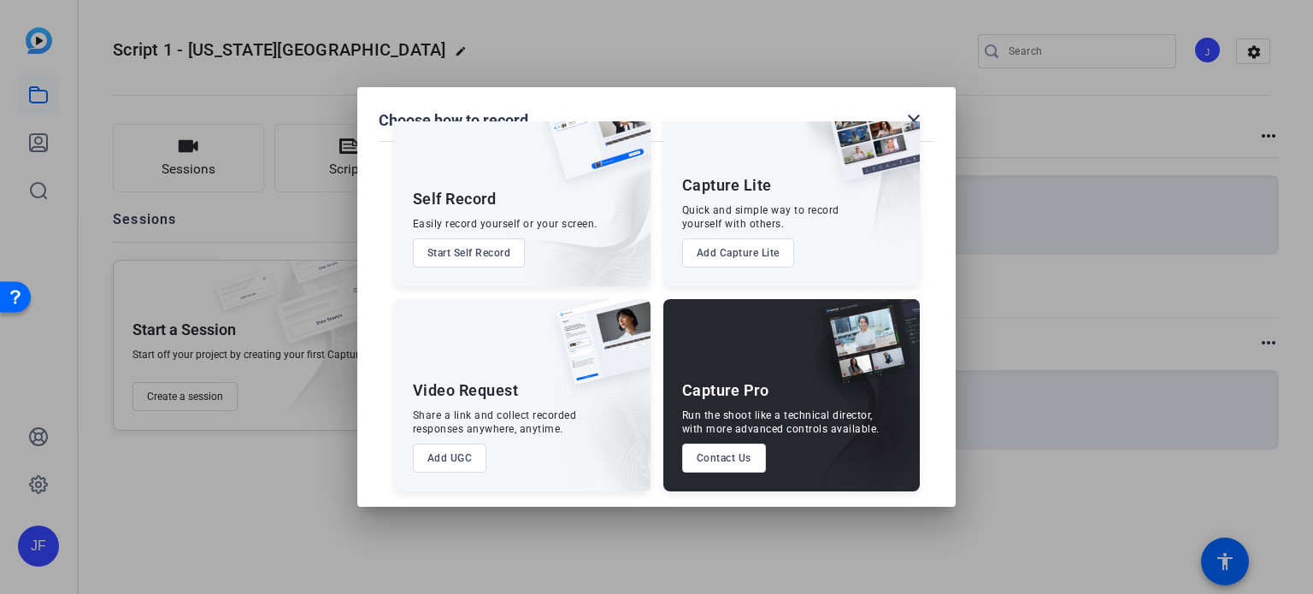
click at [452, 248] on button "Start Self Record" at bounding box center [469, 253] width 113 height 29
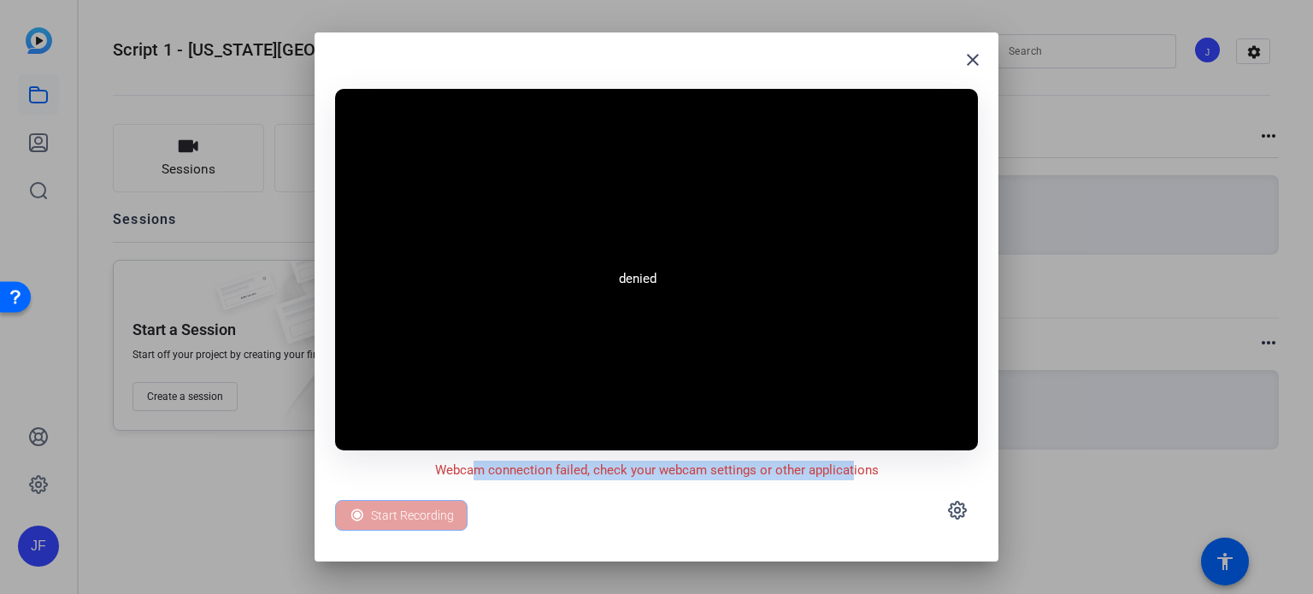
drag, startPoint x: 466, startPoint y: 474, endPoint x: 852, endPoint y: 475, distance: 385.6
click at [848, 469] on p "Webcam connection failed, check your webcam settings or other applications" at bounding box center [657, 471] width 444 height 20
drag, startPoint x: 991, startPoint y: 61, endPoint x: 977, endPoint y: 67, distance: 14.9
click at [988, 61] on span at bounding box center [973, 59] width 41 height 41
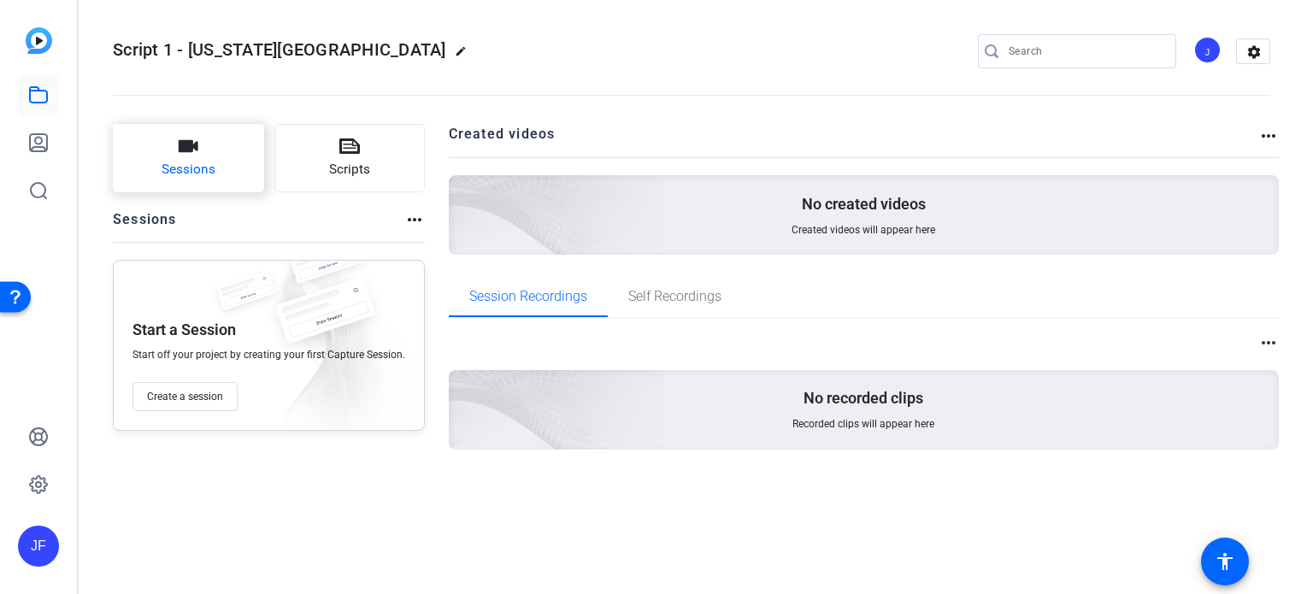
click at [184, 151] on icon "button" at bounding box center [189, 146] width 20 height 12
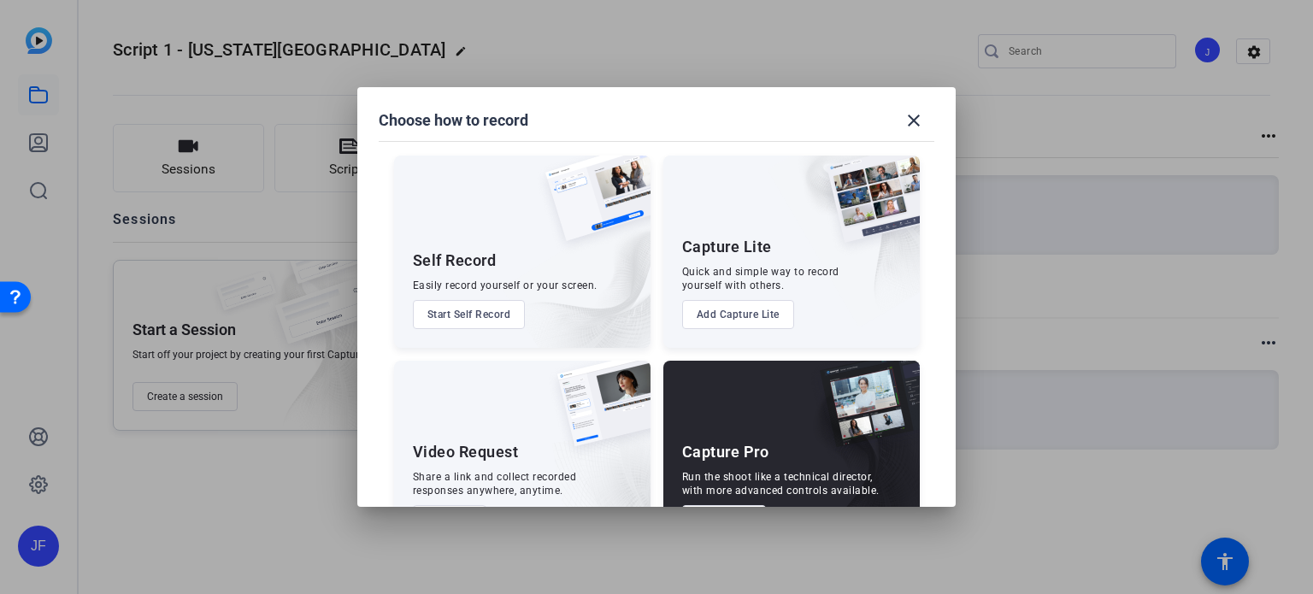
click at [466, 309] on button "Start Self Record" at bounding box center [469, 314] width 113 height 29
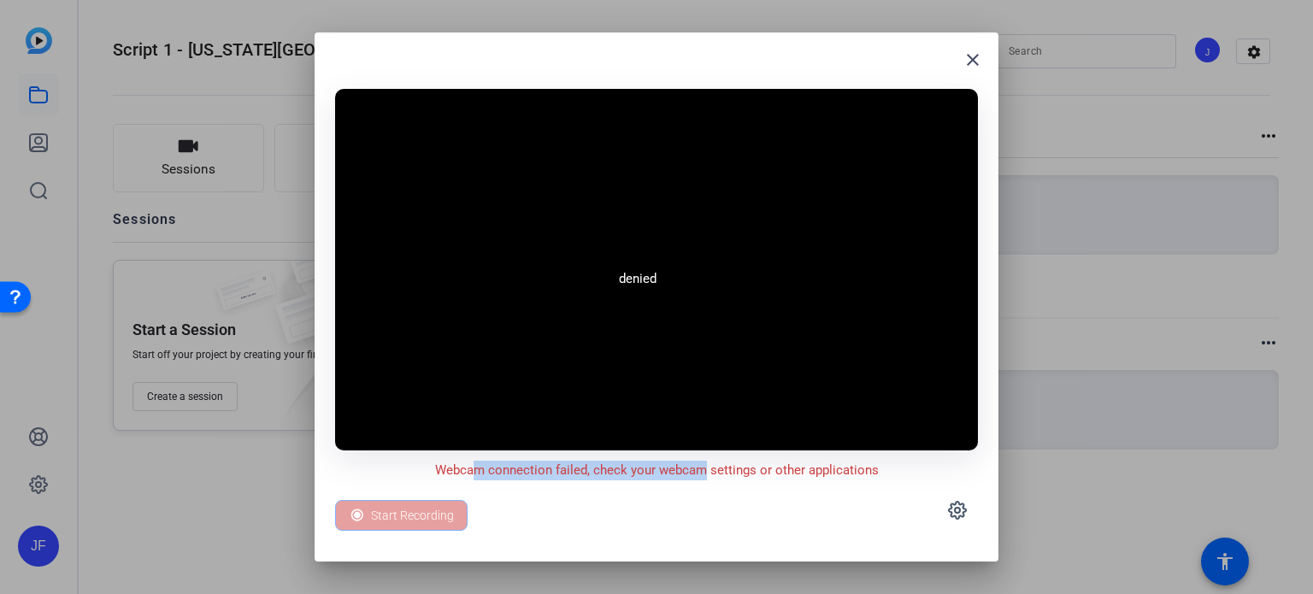
drag, startPoint x: 471, startPoint y: 473, endPoint x: 705, endPoint y: 444, distance: 236.1
click at [704, 451] on div "Webcam connection failed, check your webcam settings or other applications" at bounding box center [656, 466] width 643 height 30
click at [571, 162] on video at bounding box center [656, 270] width 643 height 362
click at [384, 519] on div "Start Recording" at bounding box center [401, 515] width 133 height 31
drag, startPoint x: 550, startPoint y: 466, endPoint x: 876, endPoint y: 472, distance: 325.8
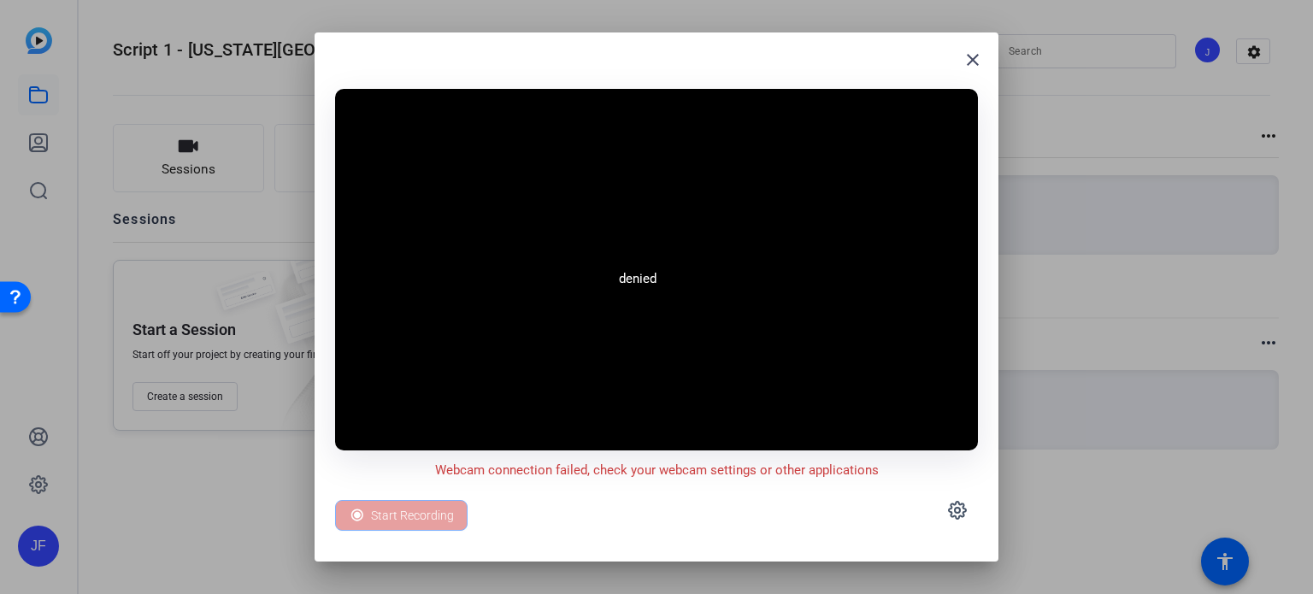
click at [876, 472] on p "Webcam connection failed, check your webcam settings or other applications" at bounding box center [657, 471] width 444 height 20
click at [949, 509] on icon at bounding box center [957, 510] width 17 height 17
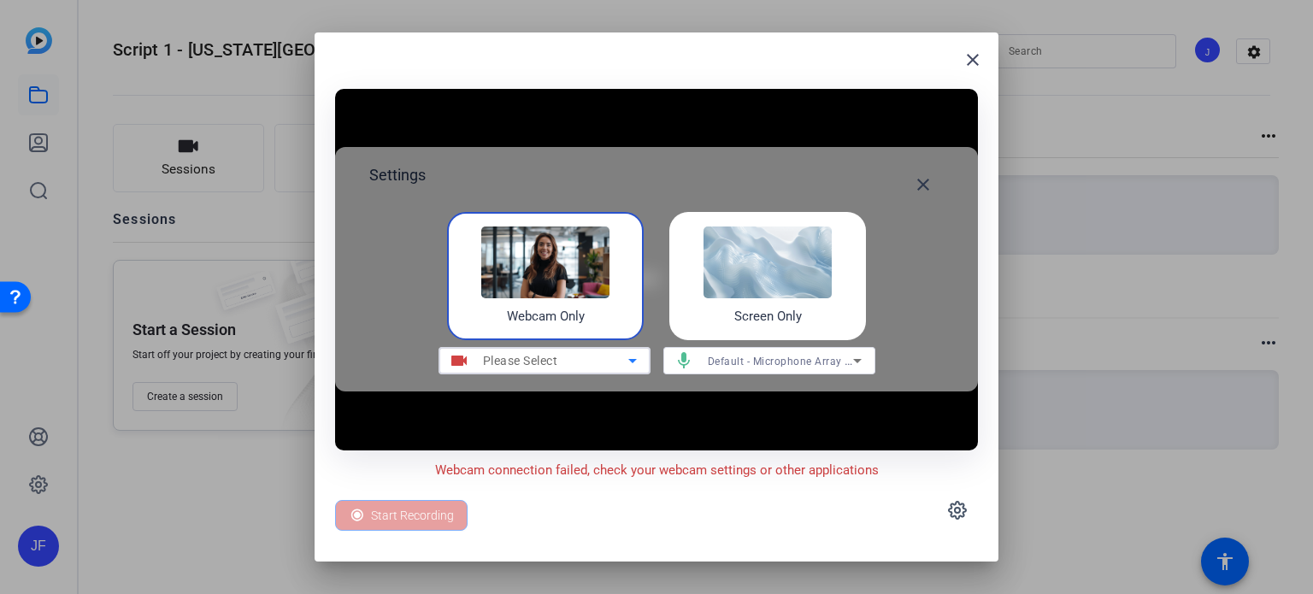
click at [557, 358] on span "Please Select" at bounding box center [520, 361] width 75 height 14
click at [589, 362] on div "Please Select" at bounding box center [555, 361] width 145 height 21
click at [967, 67] on mat-icon "close" at bounding box center [973, 60] width 21 height 21
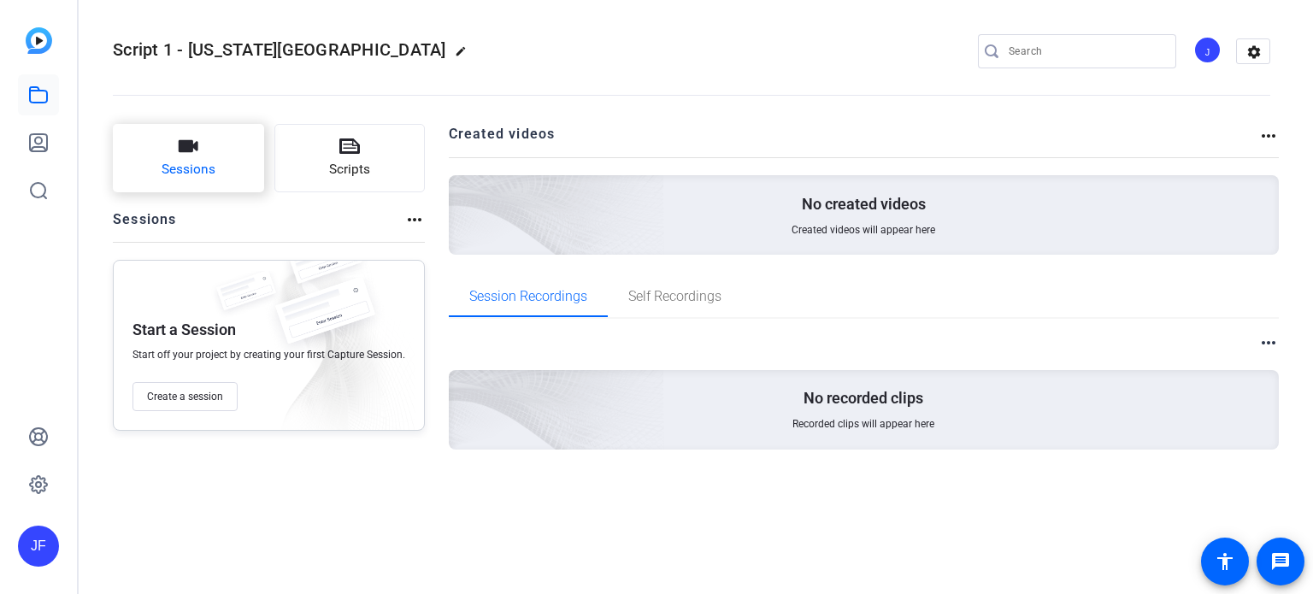
click at [169, 164] on span "Sessions" at bounding box center [189, 170] width 54 height 20
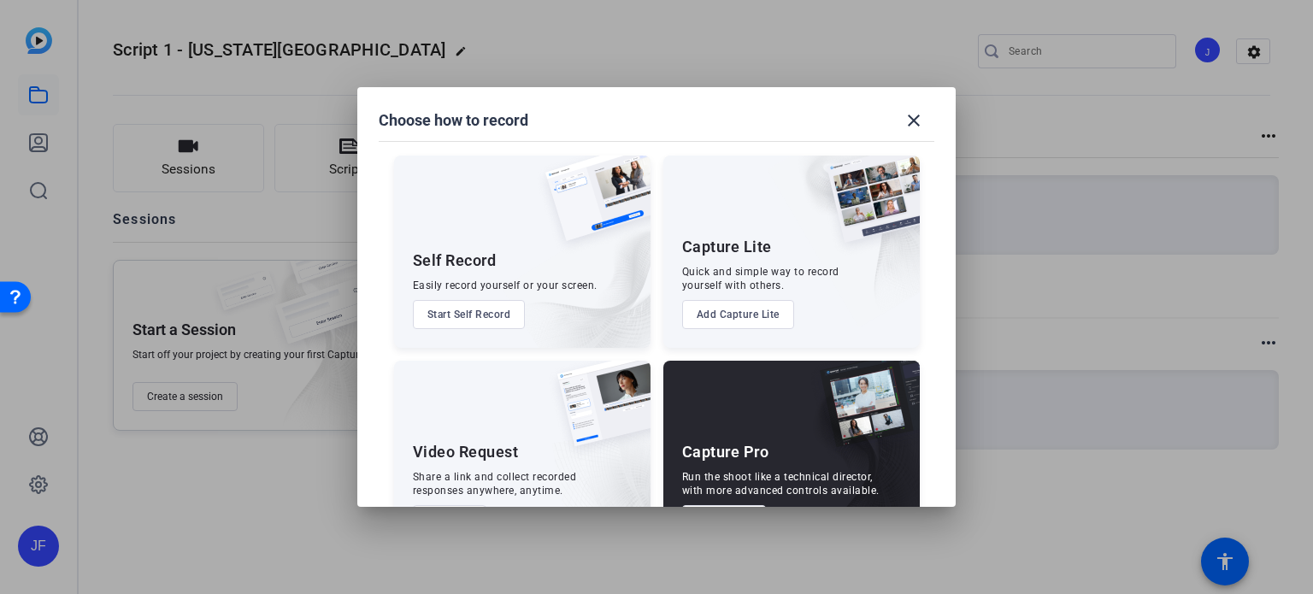
click at [466, 316] on button "Start Self Record" at bounding box center [469, 314] width 113 height 29
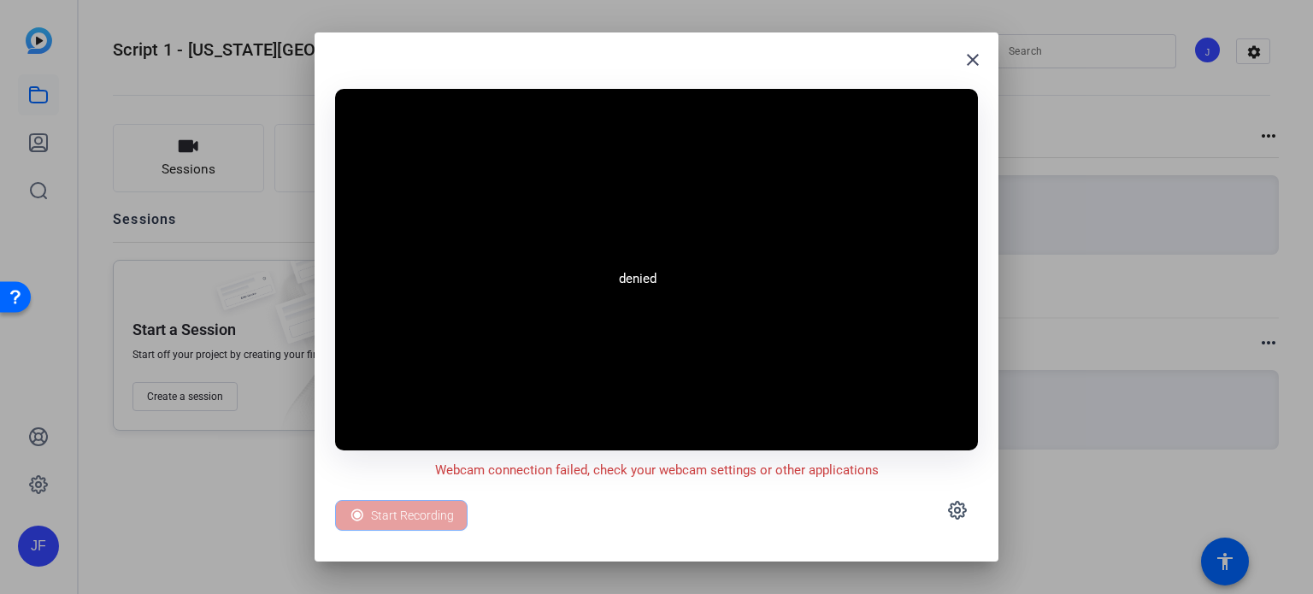
click at [459, 439] on video at bounding box center [656, 270] width 643 height 362
drag, startPoint x: 484, startPoint y: 447, endPoint x: 817, endPoint y: 444, distance: 332.6
click at [492, 447] on video at bounding box center [656, 270] width 643 height 362
click at [971, 56] on mat-icon "close" at bounding box center [973, 60] width 21 height 21
